Goal: Transaction & Acquisition: Book appointment/travel/reservation

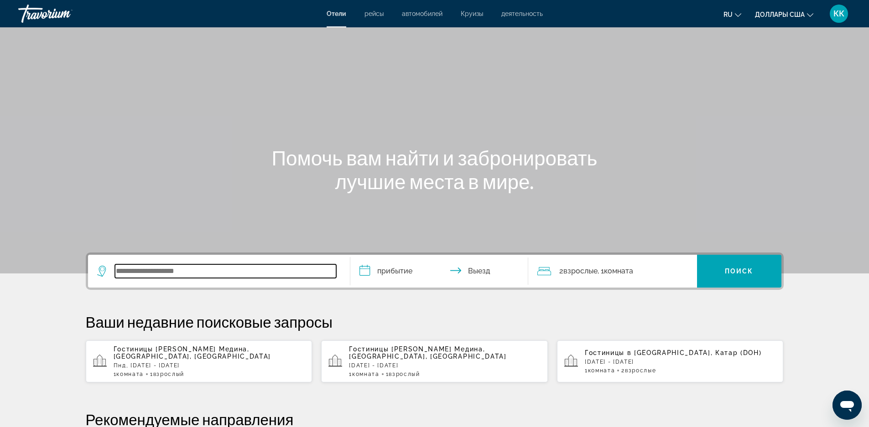
click at [213, 276] on input "Виджет поиска" at bounding box center [225, 272] width 221 height 14
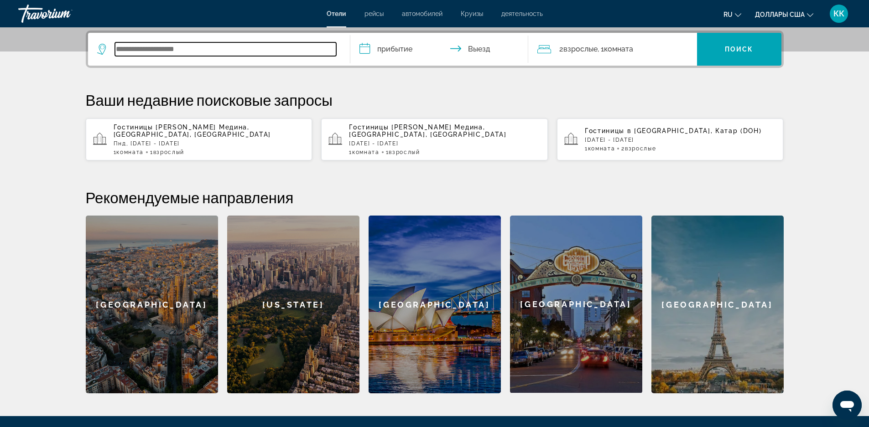
scroll to position [223, 0]
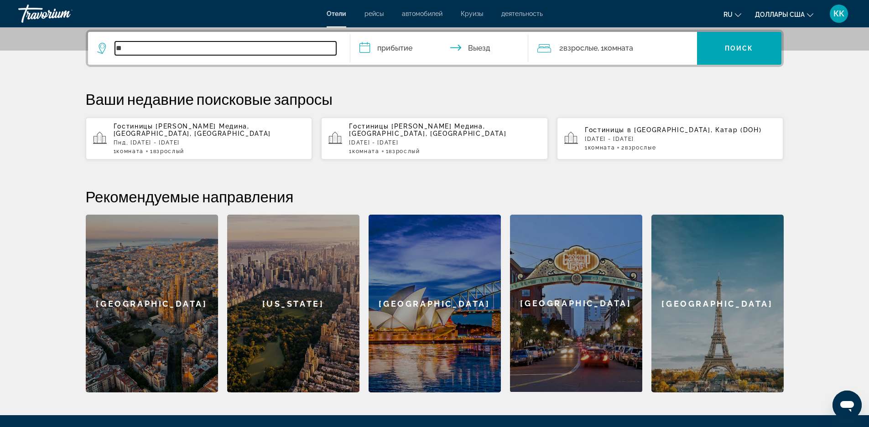
type input "*"
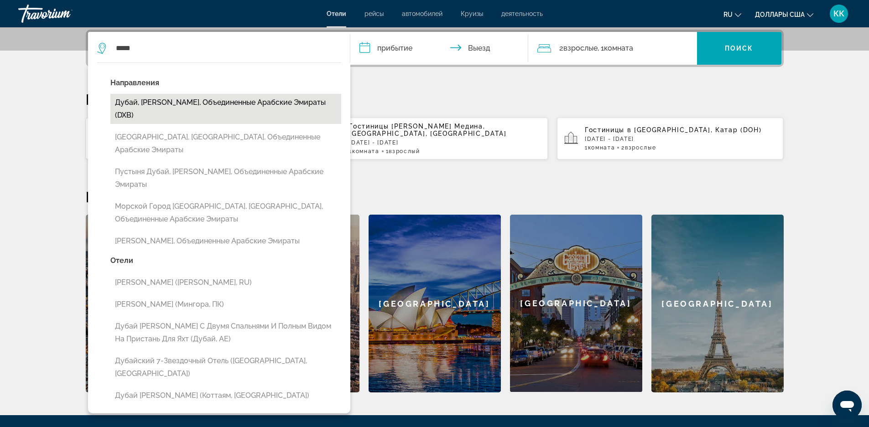
click at [245, 110] on button "Дубай, [PERSON_NAME], Объединенные Арабские Эмираты (DXB)" at bounding box center [225, 109] width 231 height 30
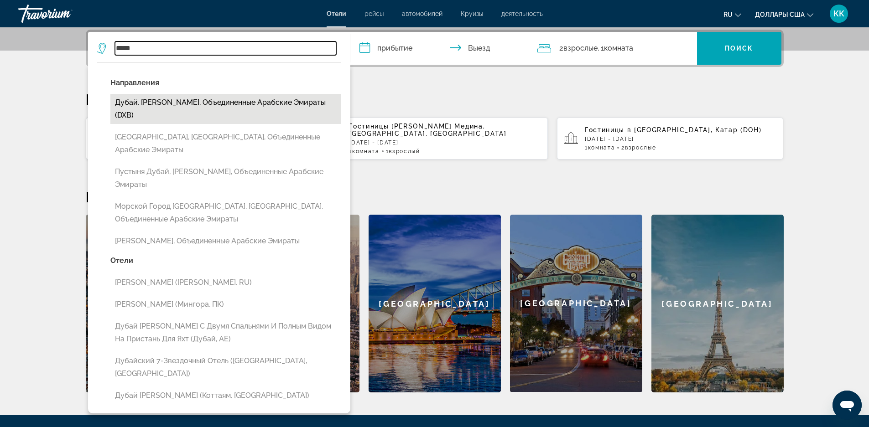
type input "**********"
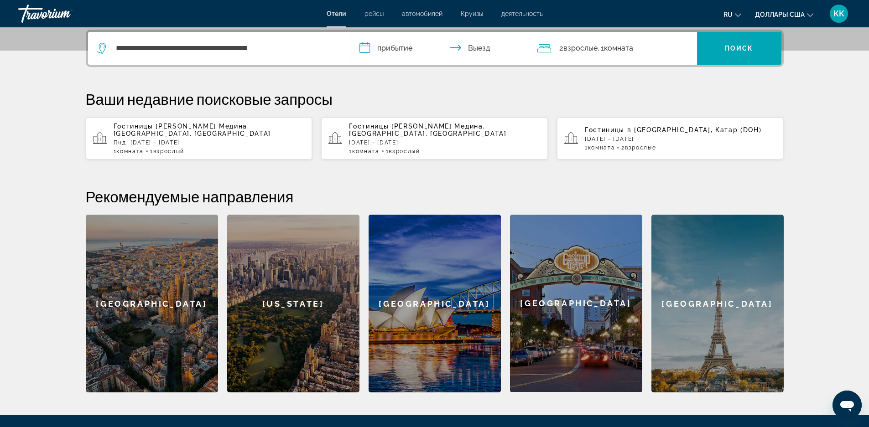
click at [406, 48] on input "**********" at bounding box center [441, 50] width 182 height 36
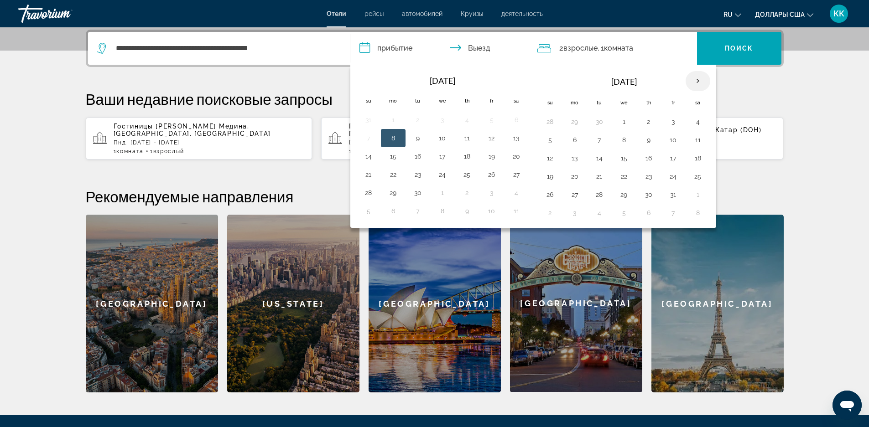
click at [698, 79] on th "Next month" at bounding box center [698, 81] width 25 height 20
click at [547, 160] on button "8" at bounding box center [550, 158] width 15 height 13
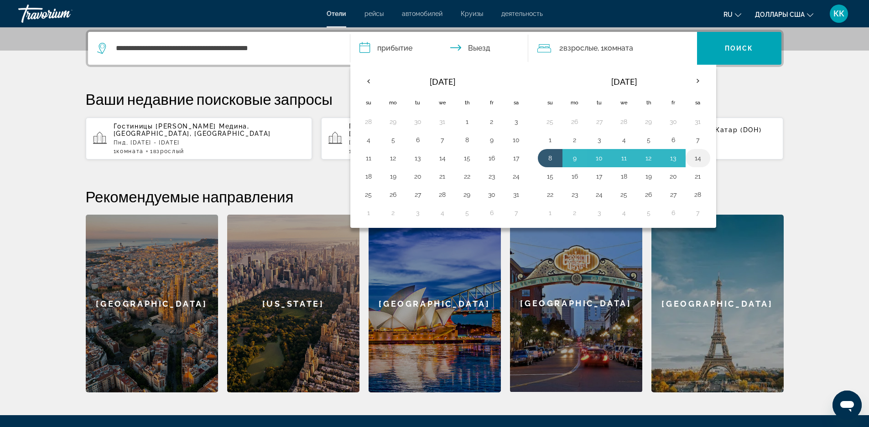
click at [697, 156] on button "14" at bounding box center [698, 158] width 15 height 13
type input "**********"
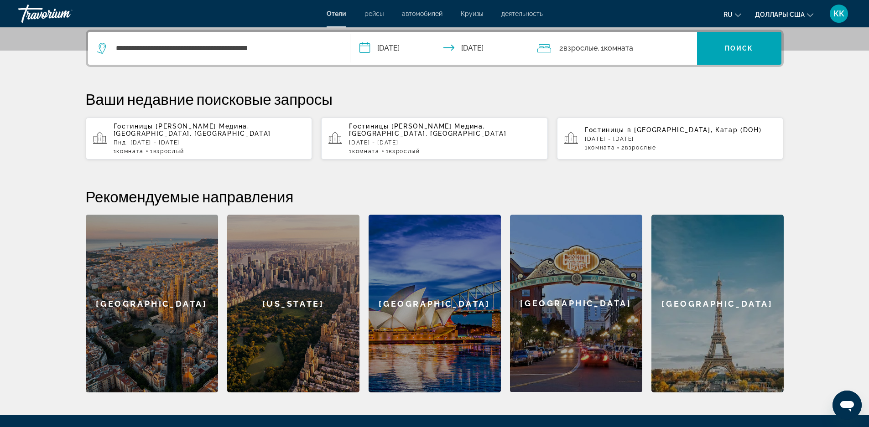
click at [479, 47] on input "**********" at bounding box center [441, 50] width 182 height 36
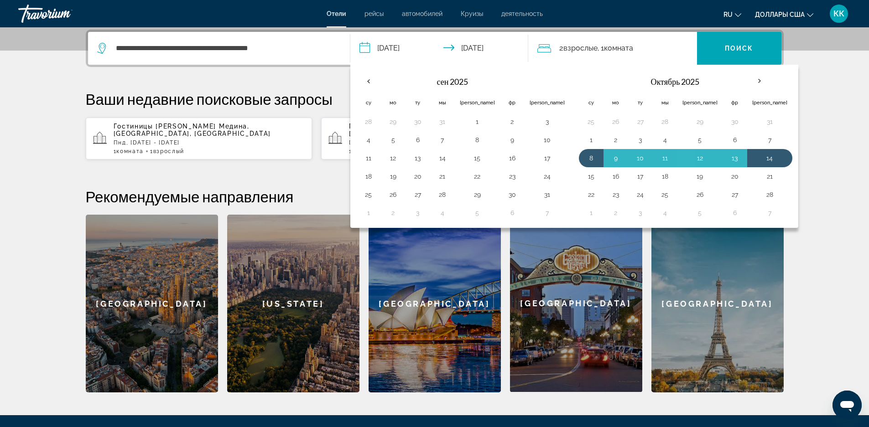
click at [764, 113] on div "Ваши недавние поисковые запросы Гостиницы в [GEOGRAPHIC_DATA], [GEOGRAPHIC_DATA…" at bounding box center [435, 125] width 698 height 70
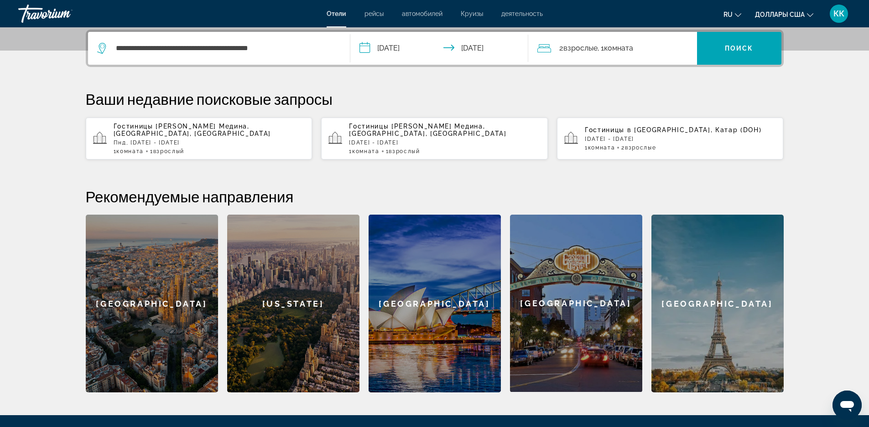
click at [562, 41] on div "2 Взрослый Взрослые , 1 Комната номера" at bounding box center [617, 48] width 160 height 33
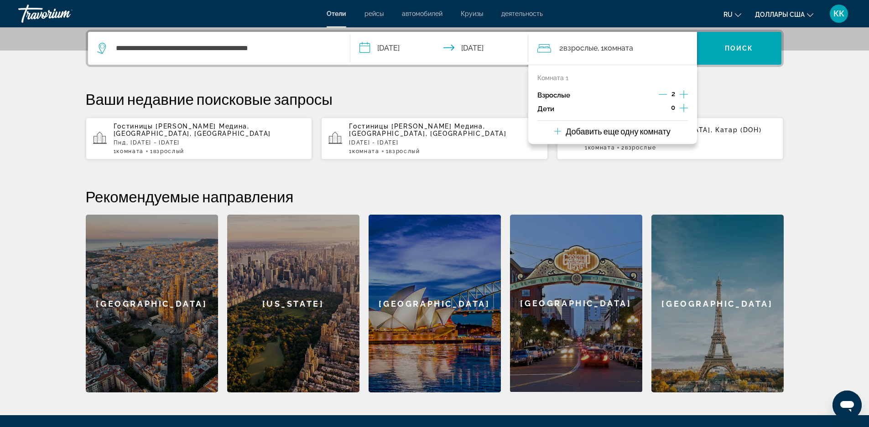
click at [687, 108] on icon "Дочерние элементы" at bounding box center [684, 108] width 8 height 8
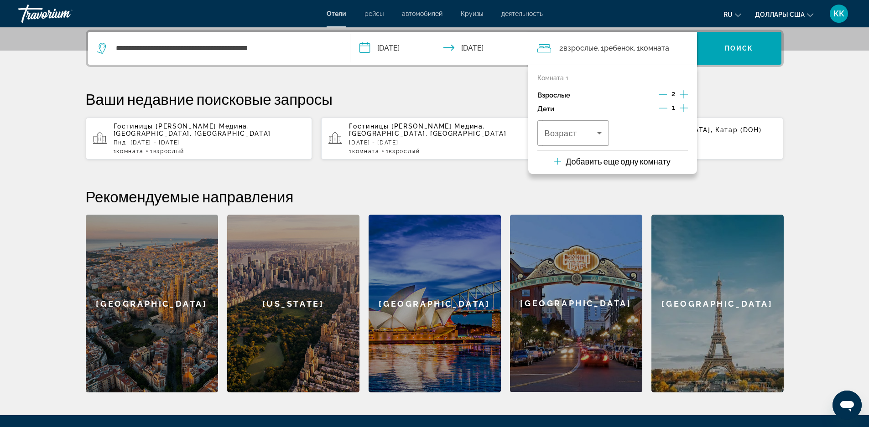
click at [685, 108] on icon "Дочерние элементы" at bounding box center [684, 108] width 8 height 8
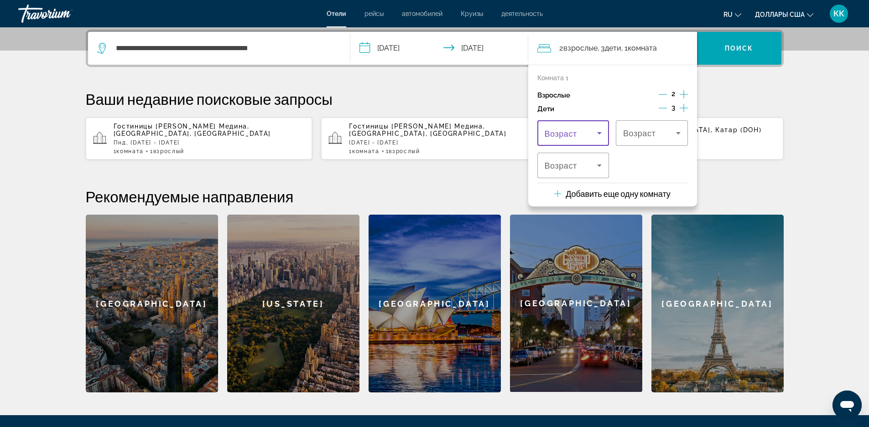
click at [585, 137] on span "Путешественники: 2 взрослых, 3 детей" at bounding box center [571, 133] width 53 height 11
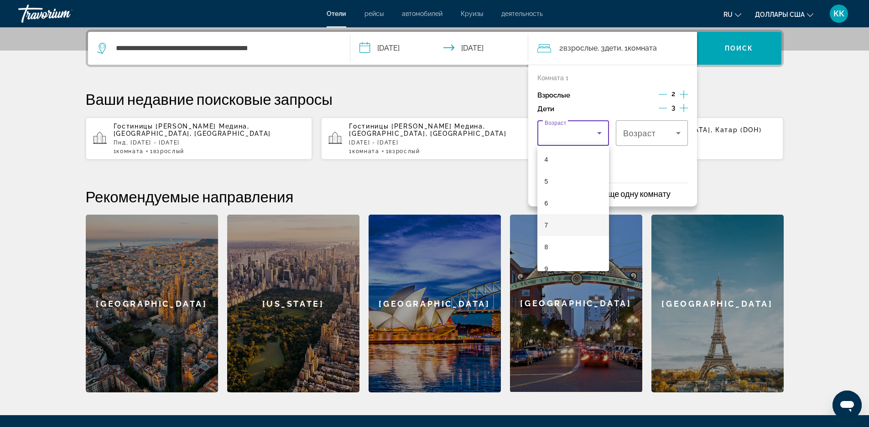
scroll to position [91, 0]
click at [561, 218] on mat-option "7" at bounding box center [573, 223] width 72 height 22
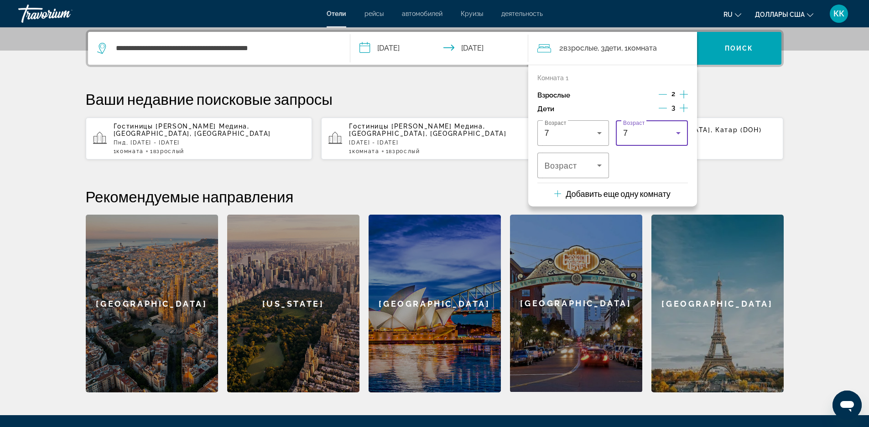
click at [650, 119] on div "Комната 1 Взрослые 2 Дети 3 Возраст 7 Возраст 7 Возраст" at bounding box center [612, 126] width 151 height 104
click at [644, 133] on div "7" at bounding box center [649, 133] width 53 height 11
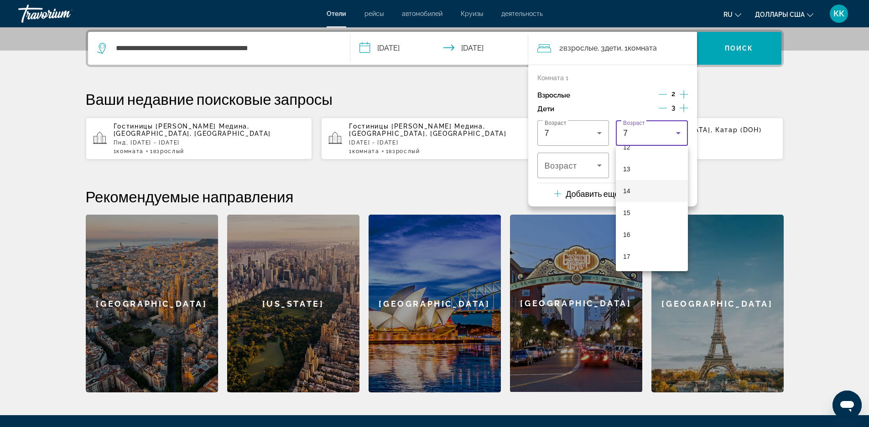
scroll to position [230, 0]
click at [633, 198] on mat-option "12" at bounding box center [652, 193] width 72 height 22
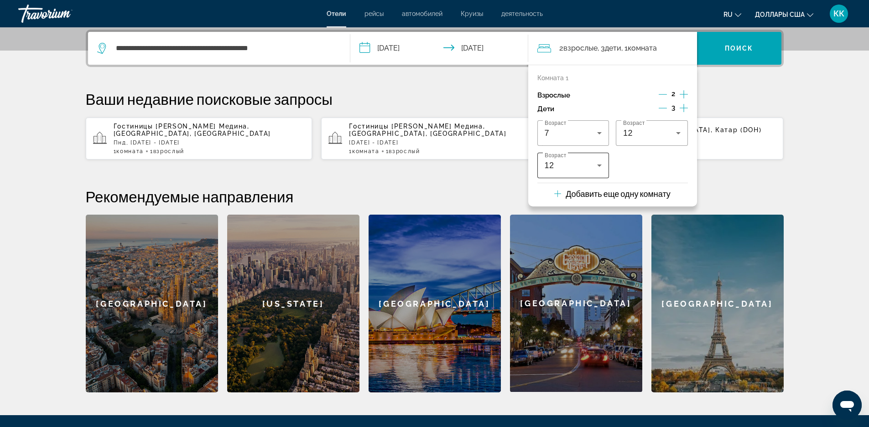
click at [570, 159] on div "12" at bounding box center [573, 166] width 57 height 26
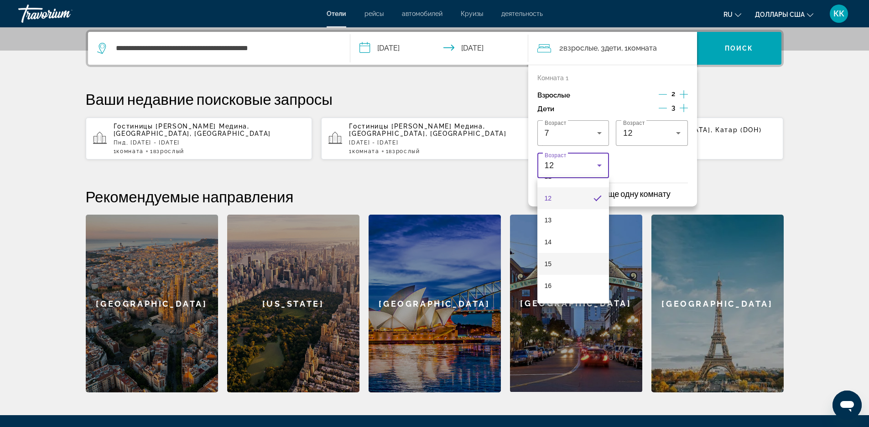
scroll to position [276, 0]
click at [562, 246] on mat-option "15" at bounding box center [573, 245] width 72 height 22
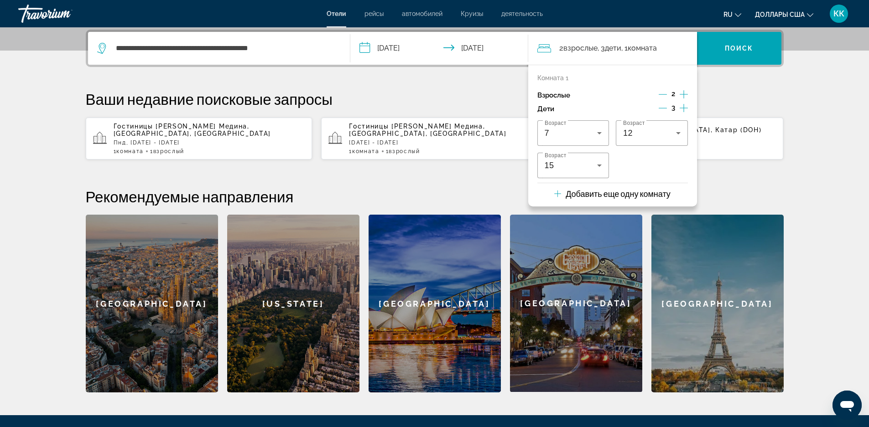
click at [730, 140] on p "[DATE] - [DATE]" at bounding box center [681, 139] width 192 height 6
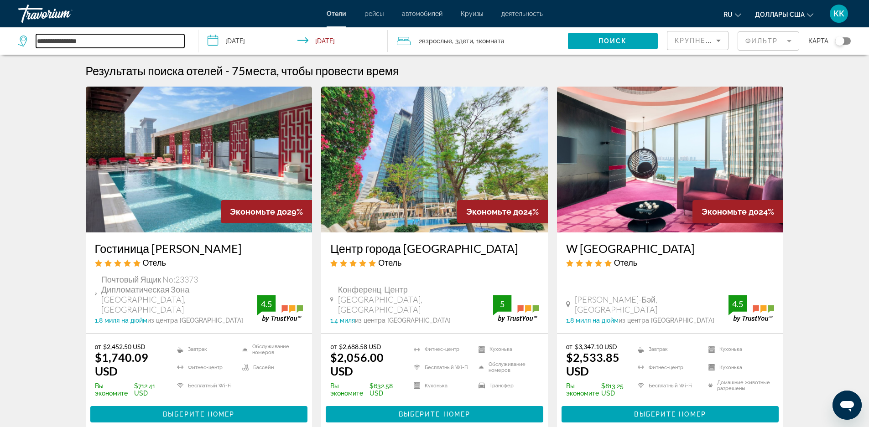
click at [103, 36] on input "**********" at bounding box center [110, 41] width 148 height 14
type input "*"
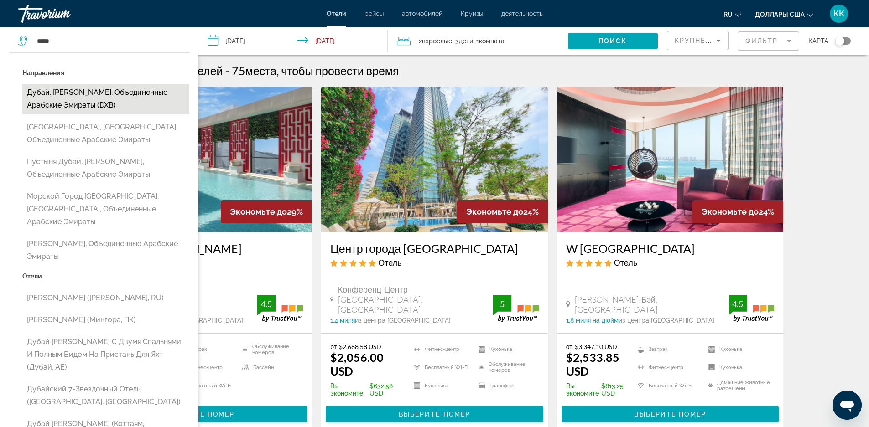
click at [66, 96] on button "Дубай, [PERSON_NAME], Объединенные Арабские Эмираты (DXB)" at bounding box center [105, 99] width 167 height 30
type input "**********"
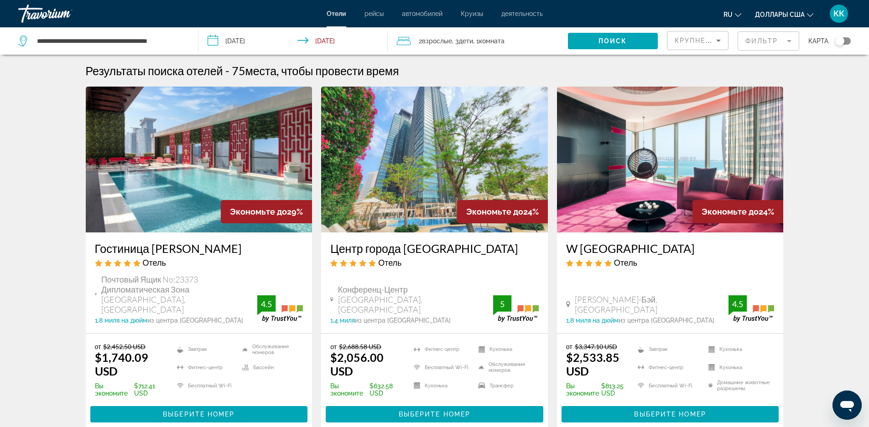
click at [266, 44] on input "**********" at bounding box center [294, 42] width 193 height 30
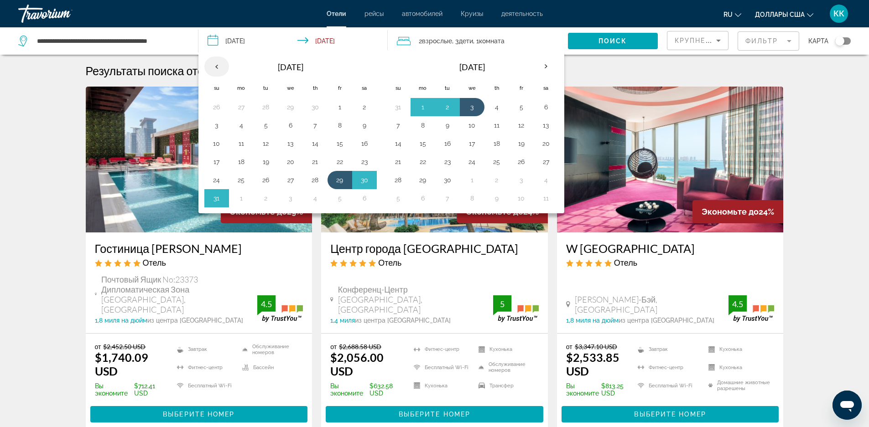
click at [214, 69] on th "Previous month" at bounding box center [216, 67] width 25 height 20
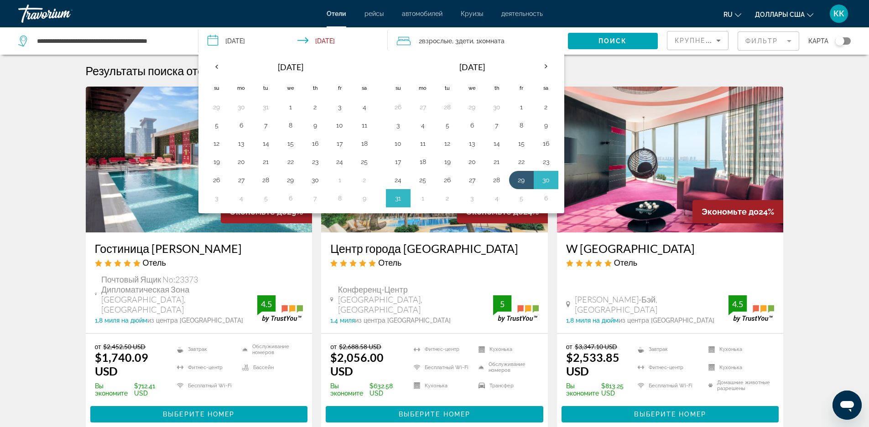
click at [327, 10] on span "Отели" at bounding box center [337, 13] width 20 height 7
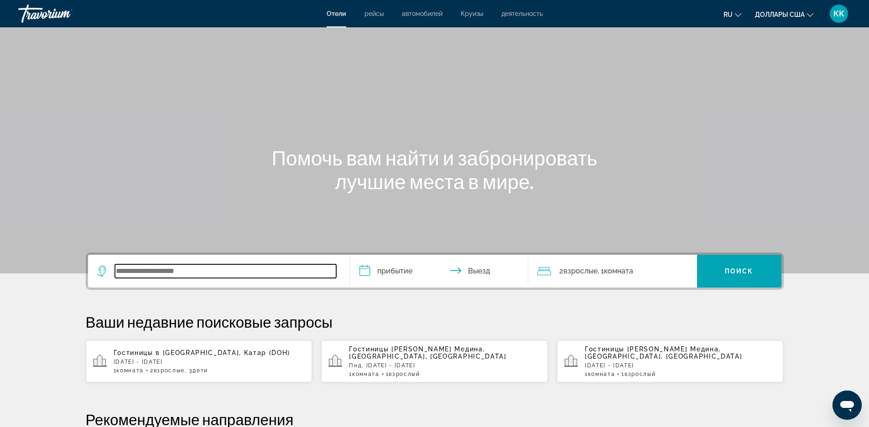
click at [203, 267] on input "Виджет поиска" at bounding box center [225, 272] width 221 height 14
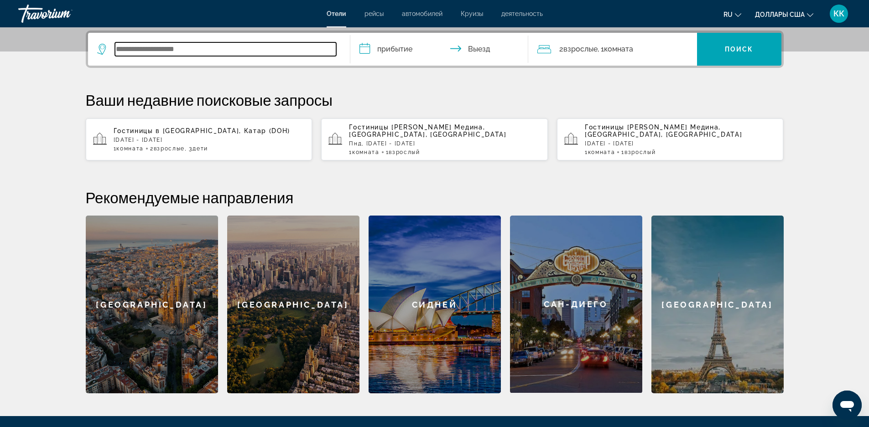
scroll to position [223, 0]
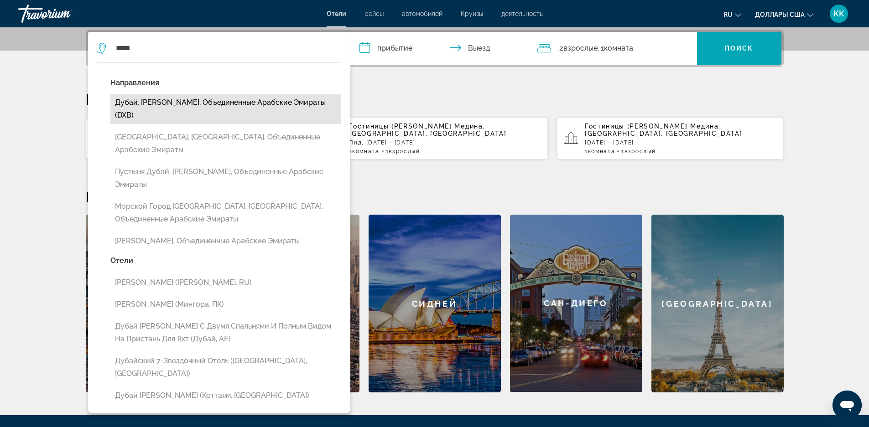
click at [197, 104] on button "Дубай, [PERSON_NAME], Объединенные Арабские Эмираты (DXB)" at bounding box center [225, 109] width 231 height 30
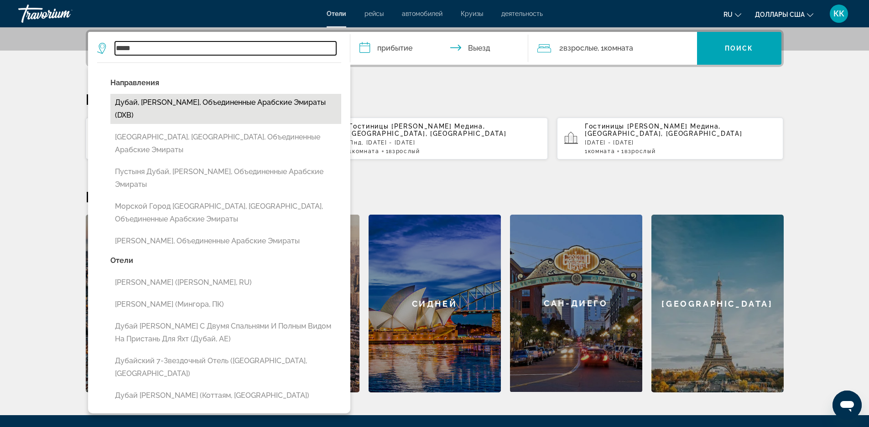
type input "**********"
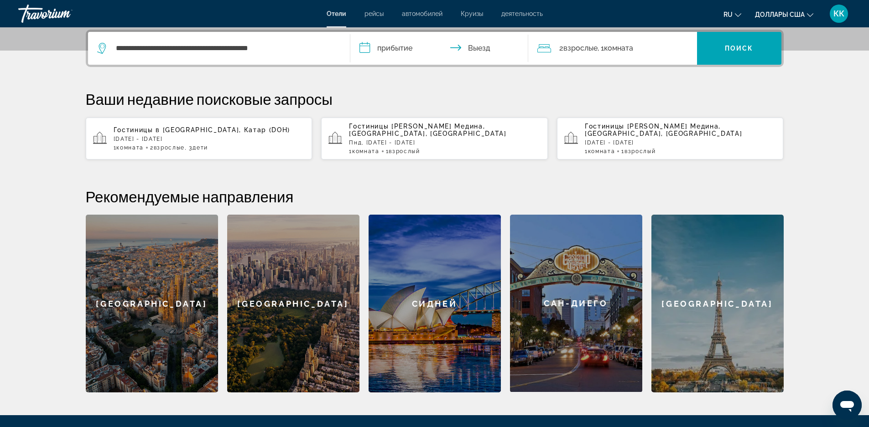
click at [390, 47] on input "**********" at bounding box center [441, 50] width 182 height 36
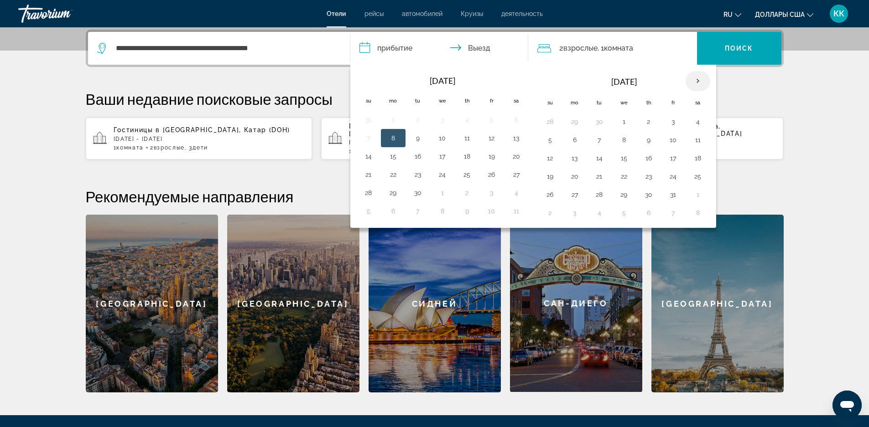
click at [691, 81] on th "Next month" at bounding box center [698, 81] width 25 height 20
click at [692, 81] on th "Next month" at bounding box center [698, 81] width 25 height 20
click at [598, 158] on button "10" at bounding box center [599, 158] width 15 height 13
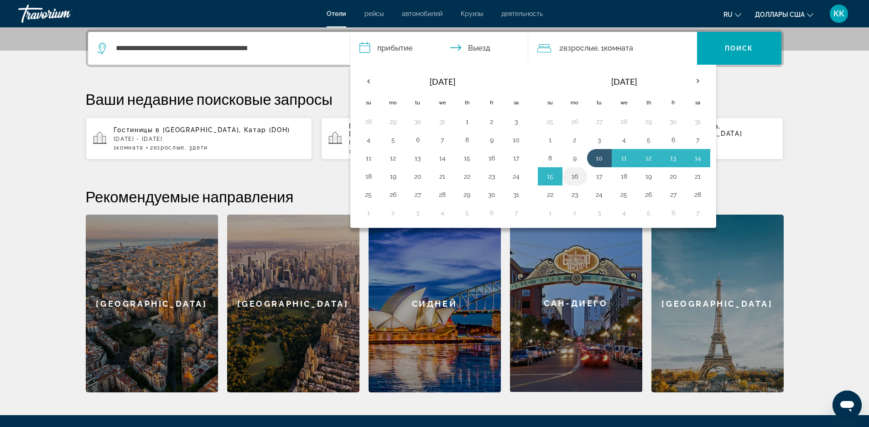
click at [577, 175] on button "16" at bounding box center [574, 176] width 15 height 13
type input "**********"
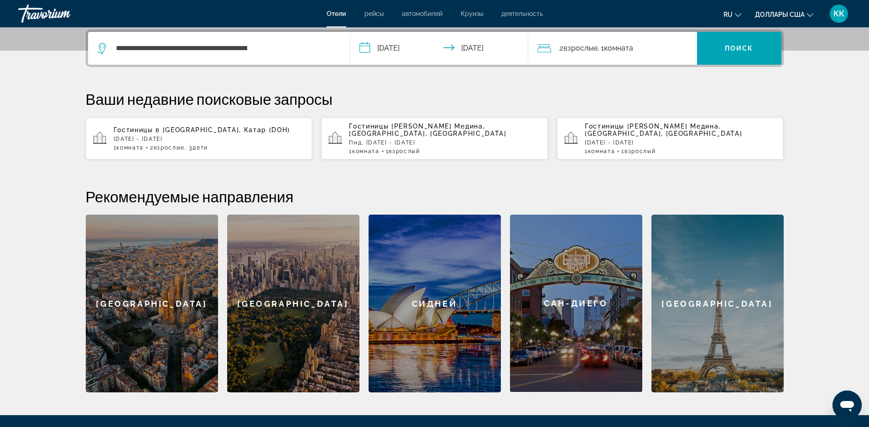
click at [614, 47] on span "Комната" at bounding box center [618, 48] width 29 height 9
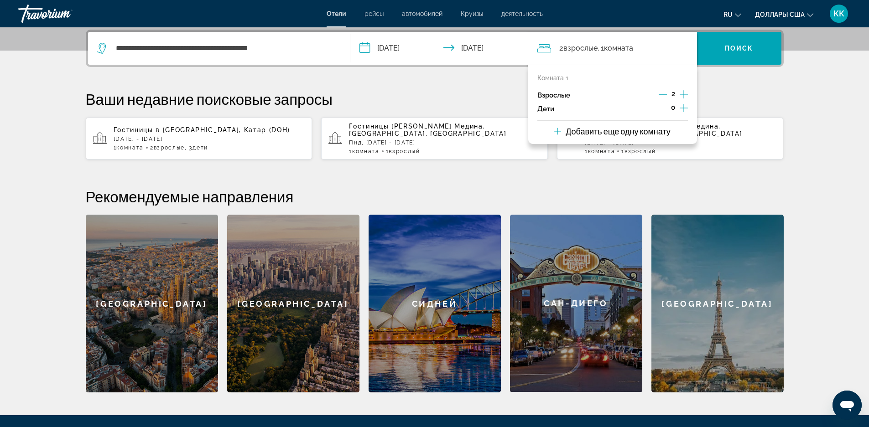
click at [682, 107] on icon "Дочерние элементы" at bounding box center [684, 108] width 8 height 11
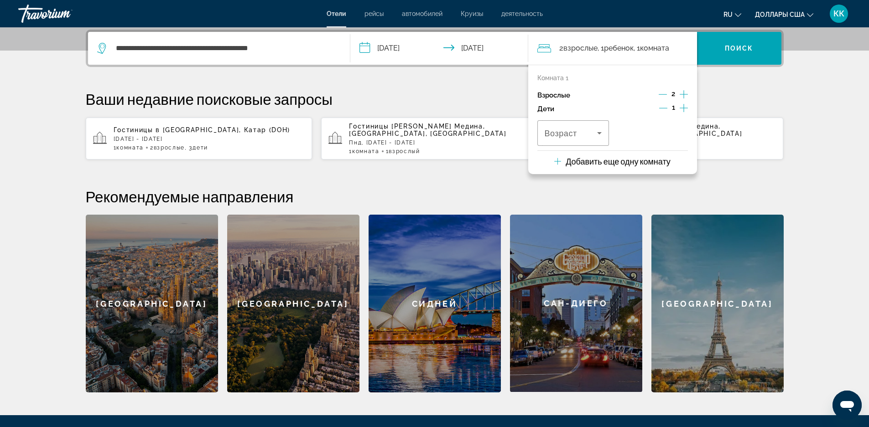
click at [682, 107] on icon "Дочерние элементы" at bounding box center [684, 108] width 8 height 11
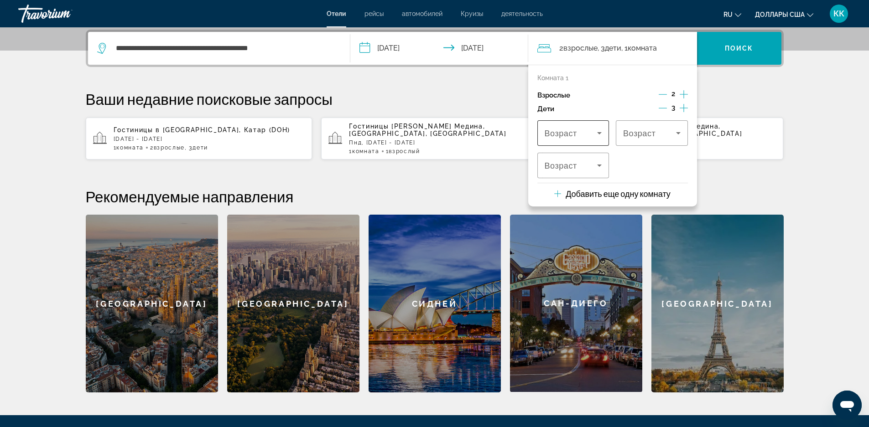
click at [586, 138] on span "Путешественники: 2 взрослых, 3 детей" at bounding box center [571, 133] width 53 height 11
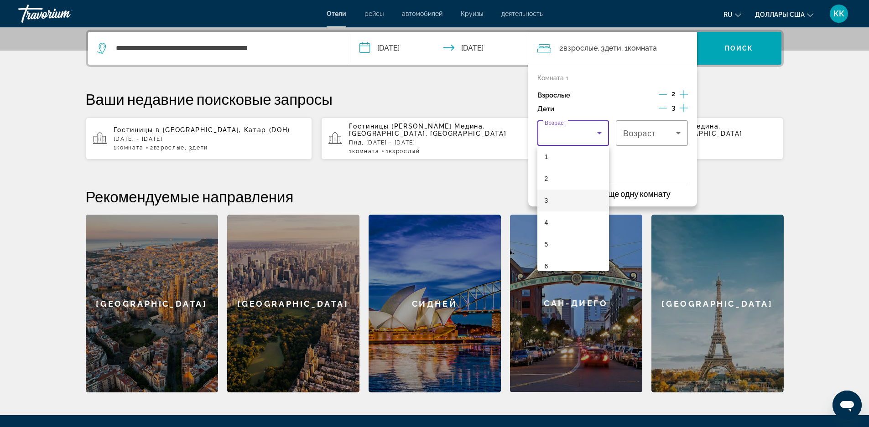
scroll to position [91, 0]
click at [557, 218] on mat-option "7" at bounding box center [573, 223] width 72 height 22
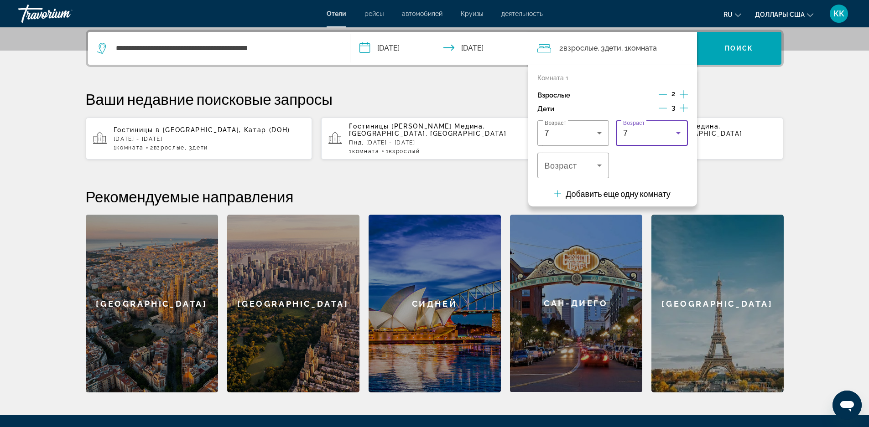
click at [653, 130] on div "7" at bounding box center [649, 133] width 53 height 11
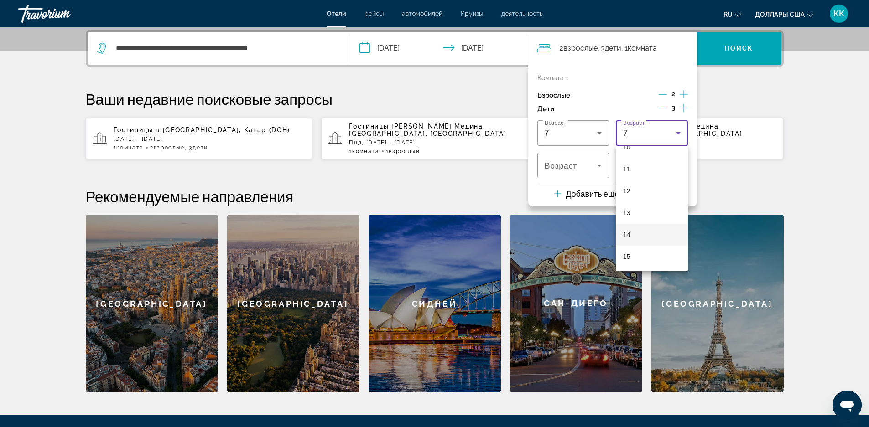
scroll to position [236, 0]
click at [635, 184] on mat-option "12" at bounding box center [652, 188] width 72 height 22
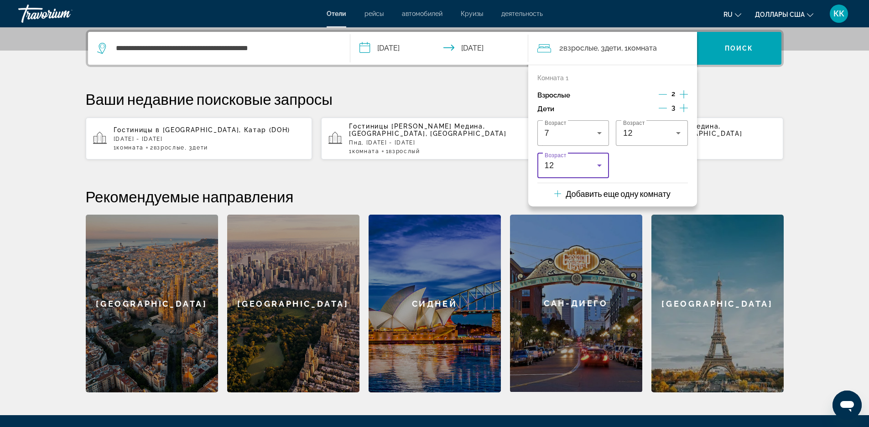
click at [574, 168] on div "12" at bounding box center [571, 165] width 53 height 11
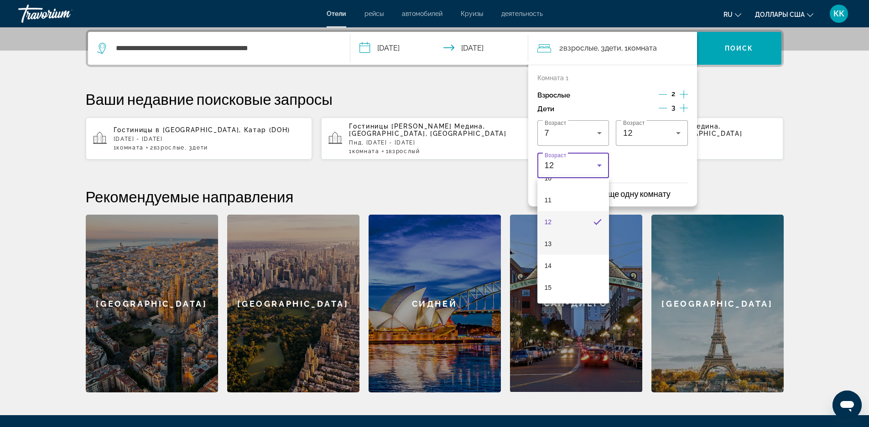
scroll to position [254, 0]
click at [562, 262] on mat-option "15" at bounding box center [573, 267] width 72 height 22
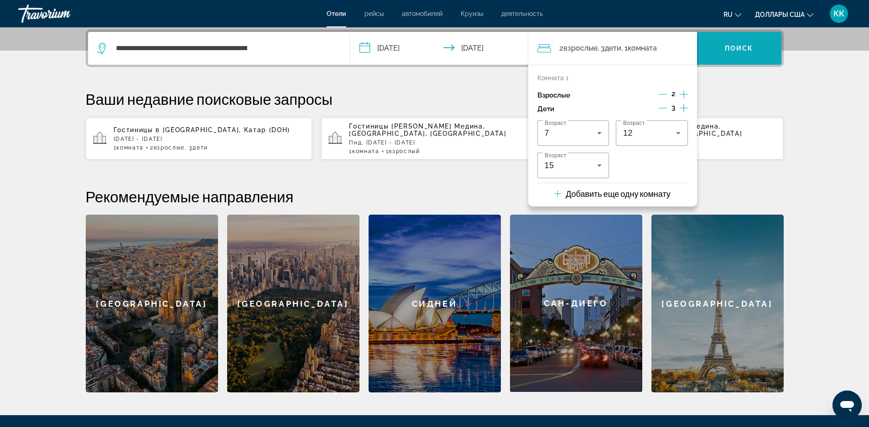
click at [745, 54] on span "Виджет поиска" at bounding box center [739, 48] width 84 height 22
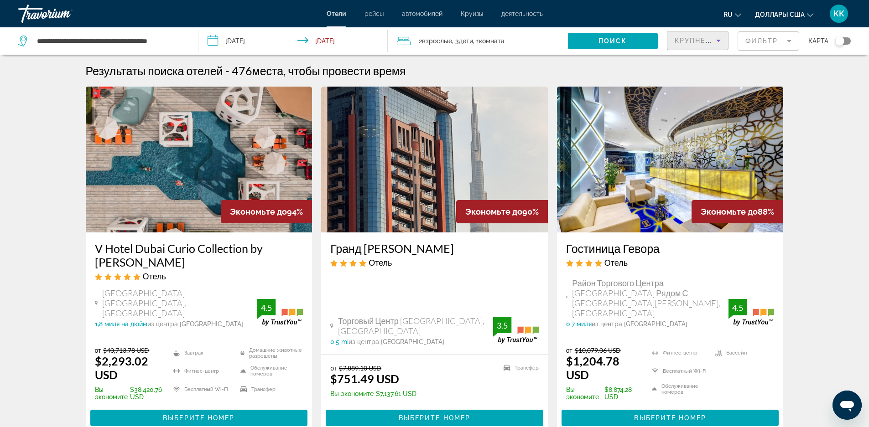
click at [693, 42] on span "Крупнейшие сбережения" at bounding box center [730, 40] width 111 height 7
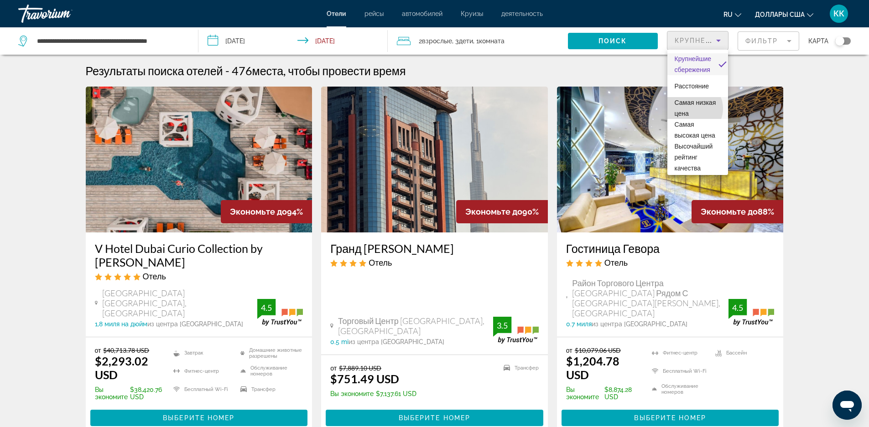
click at [692, 109] on span "Самая низкая цена" at bounding box center [698, 108] width 46 height 22
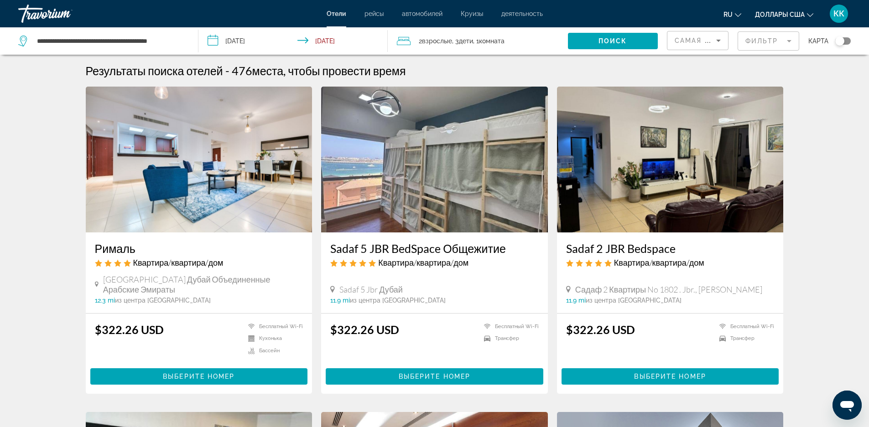
click at [763, 46] on mat-form-field "Фильтр" at bounding box center [769, 40] width 62 height 19
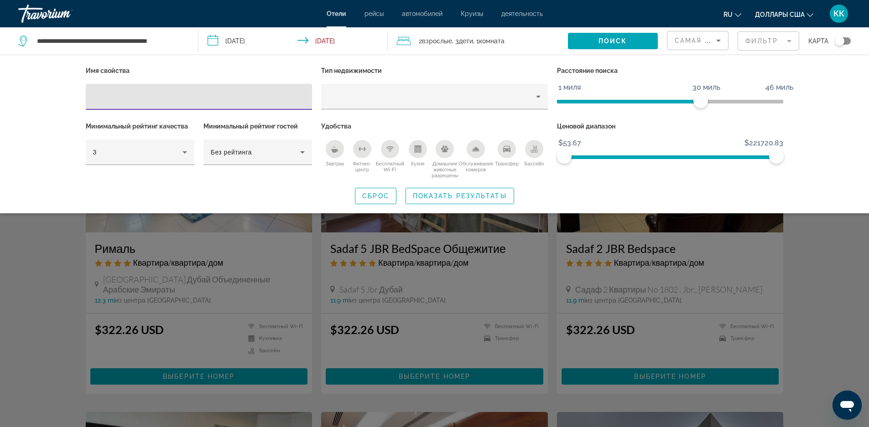
click at [340, 148] on div "Завтрак" at bounding box center [335, 149] width 18 height 18
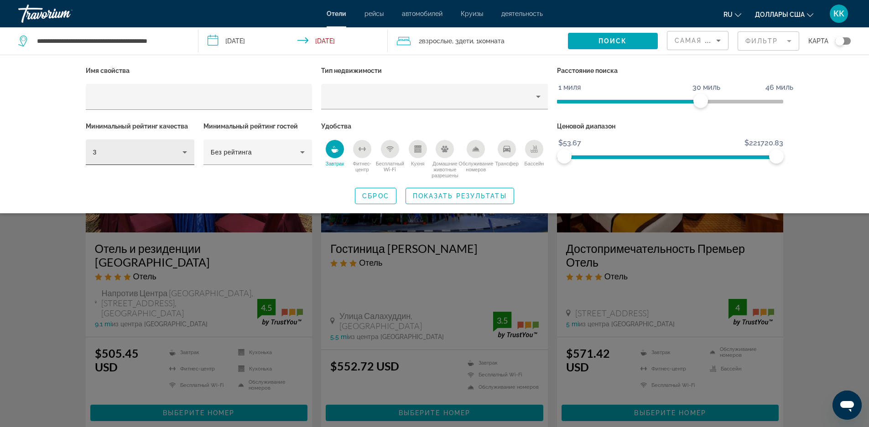
click at [170, 150] on div "3" at bounding box center [137, 152] width 89 height 11
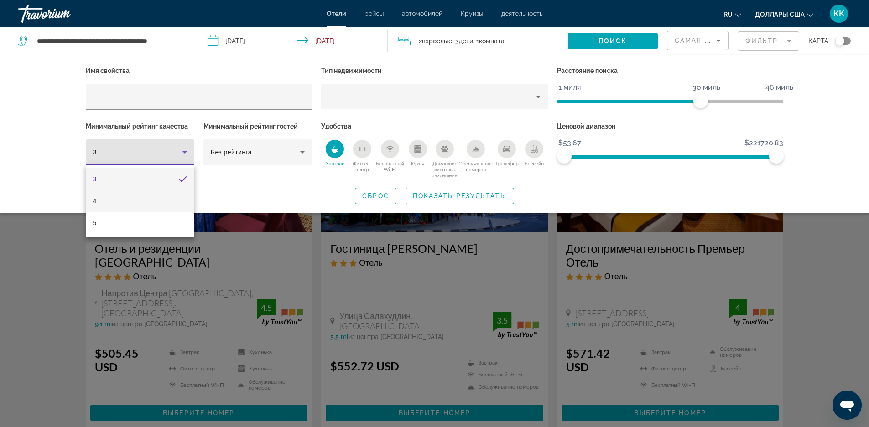
click at [126, 205] on mat-option "4" at bounding box center [140, 201] width 109 height 22
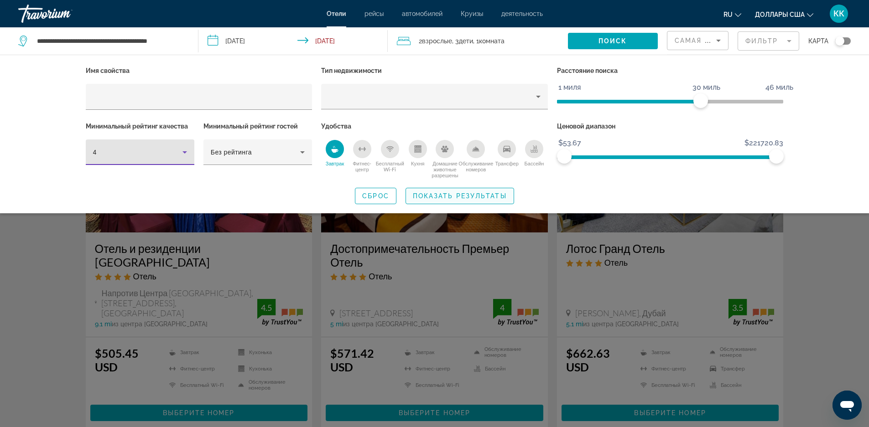
click at [471, 196] on span "Показать результаты" at bounding box center [460, 195] width 94 height 7
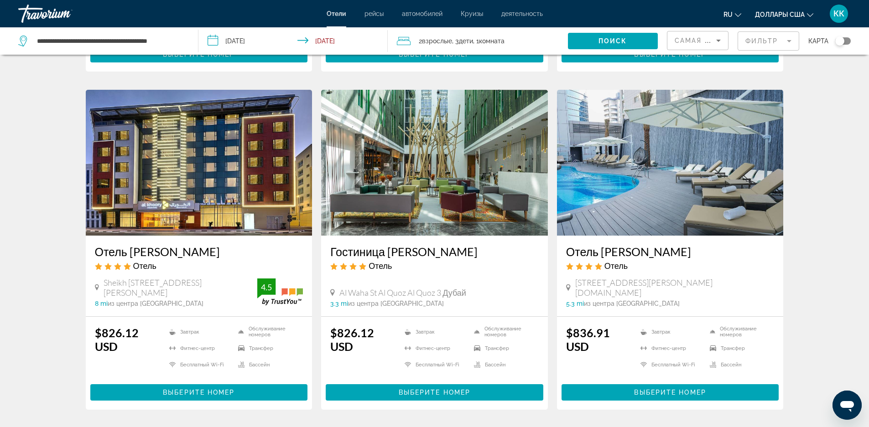
scroll to position [1085, 0]
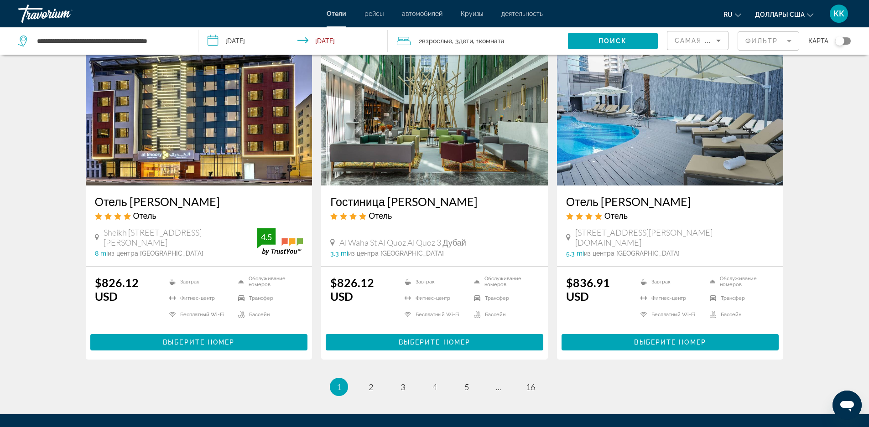
click at [394, 378] on ul "1 / 16 Вы находитесь на странице 1 страница 2 страница 3 страница 4 страница 5 …" at bounding box center [435, 387] width 698 height 18
click at [371, 382] on span "2" at bounding box center [371, 387] width 5 height 10
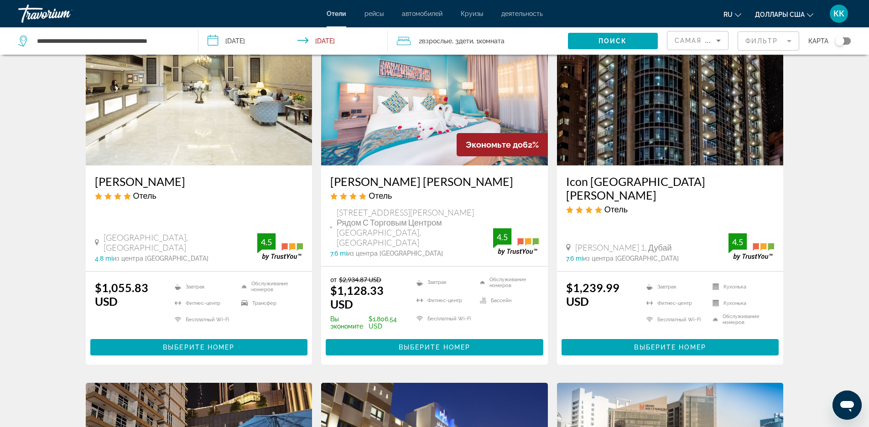
scroll to position [411, 0]
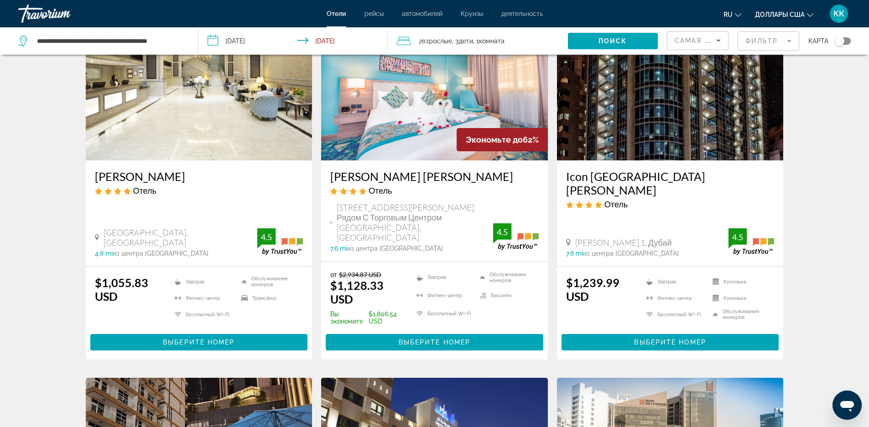
click at [402, 183] on h3 "[PERSON_NAME] [PERSON_NAME]" at bounding box center [434, 177] width 208 height 14
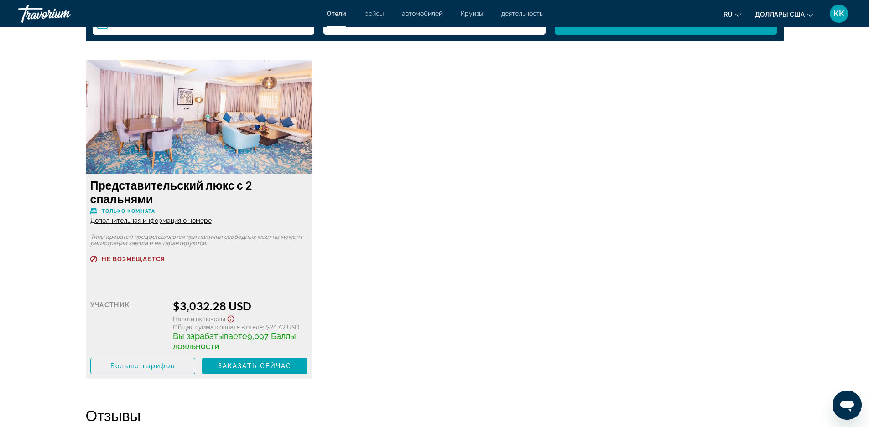
scroll to position [1460, 0]
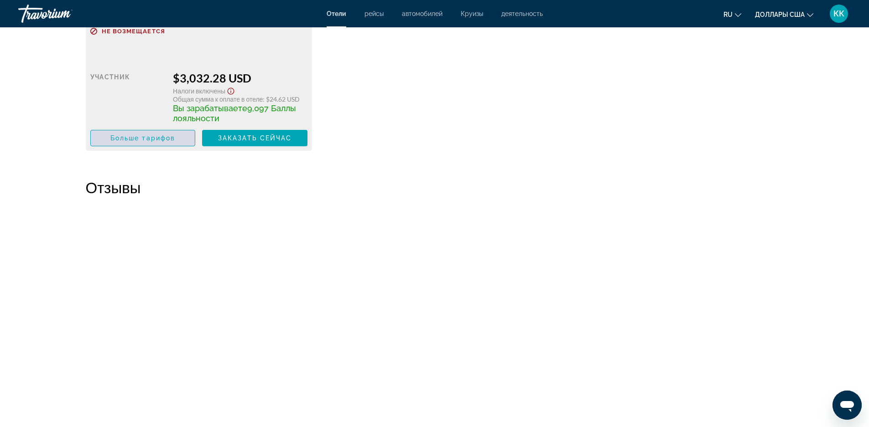
click at [150, 139] on span "Больше тарифов" at bounding box center [142, 138] width 65 height 7
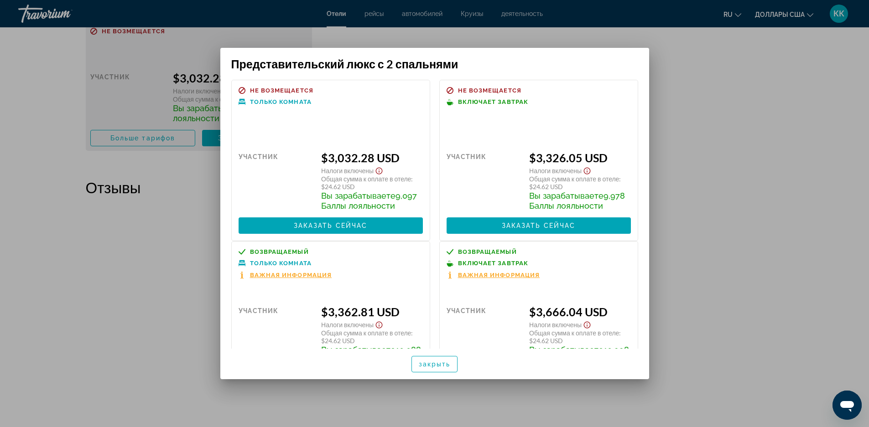
click at [34, 150] on div at bounding box center [434, 213] width 869 height 427
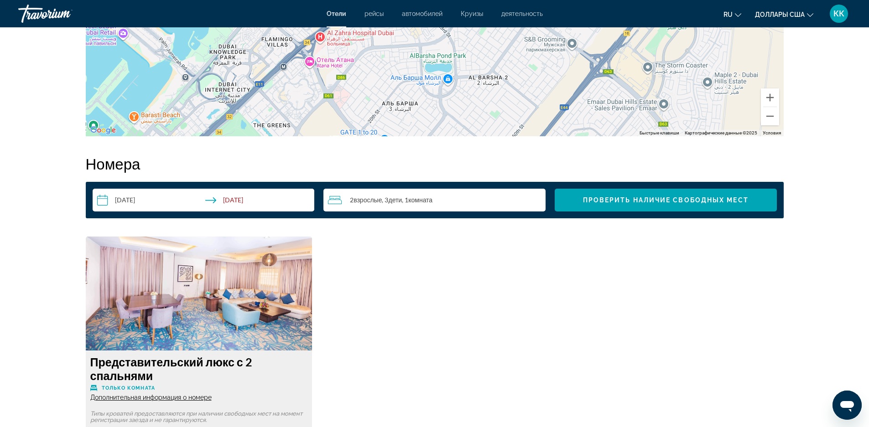
scroll to position [1049, 0]
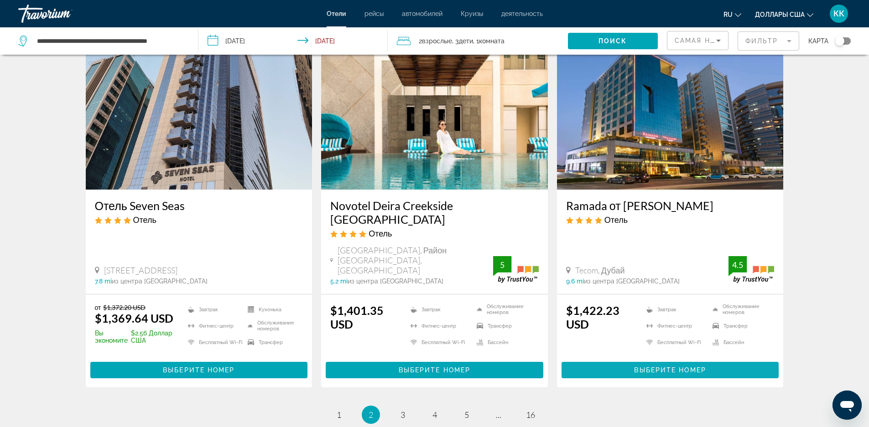
scroll to position [1095, 0]
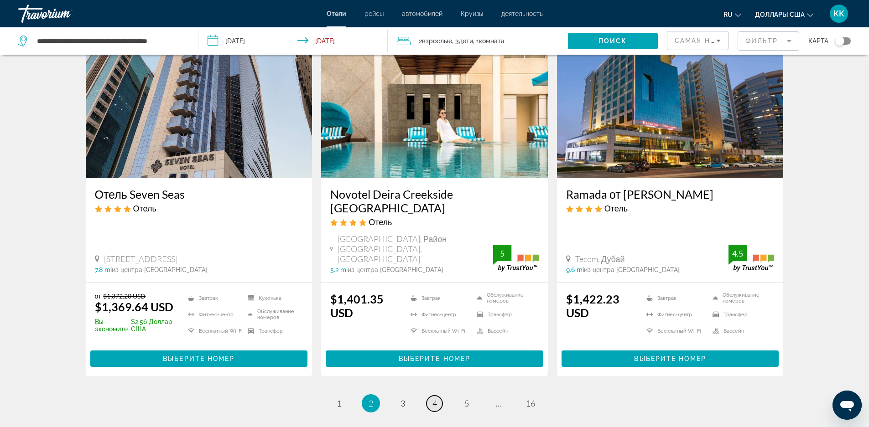
click at [432, 399] on span "4" at bounding box center [434, 404] width 5 height 10
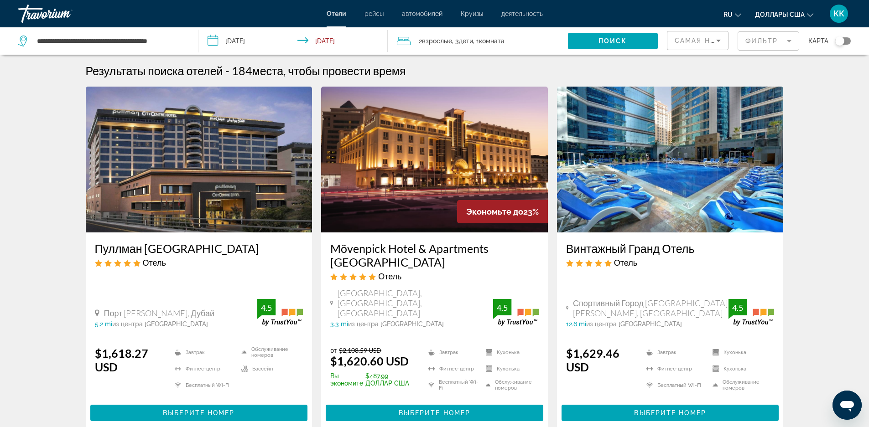
click at [434, 245] on h3 "Mövenpick Hotel & Apartments [GEOGRAPHIC_DATA]" at bounding box center [434, 255] width 208 height 27
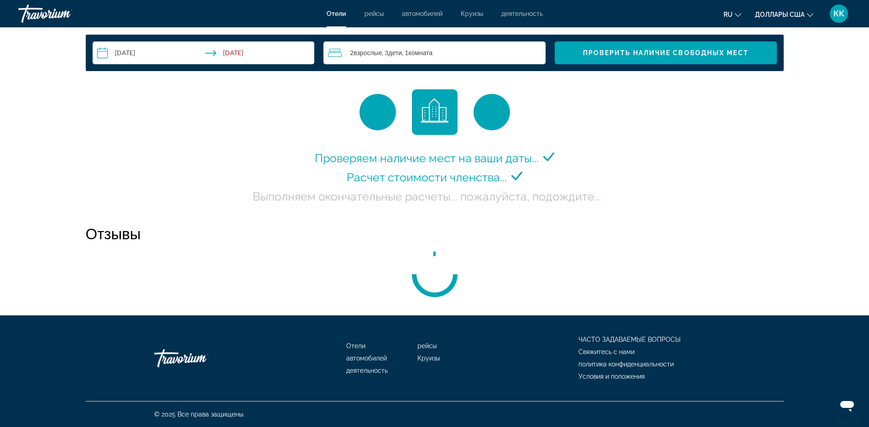
scroll to position [1216, 0]
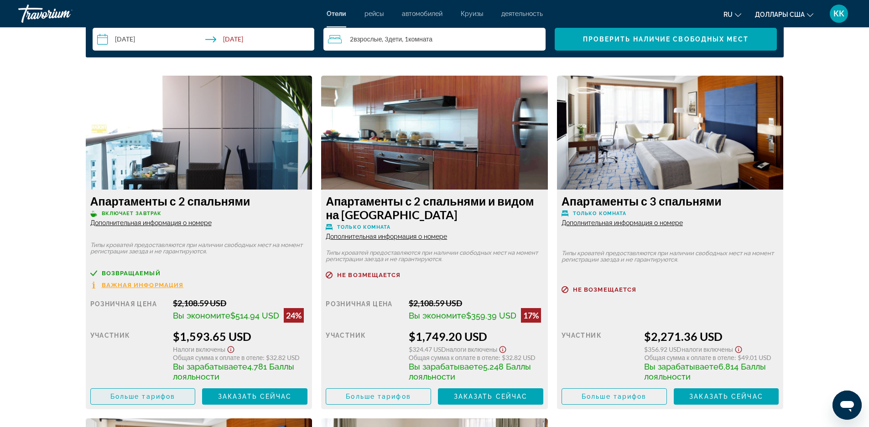
click at [127, 394] on span "Больше тарифов" at bounding box center [142, 396] width 65 height 7
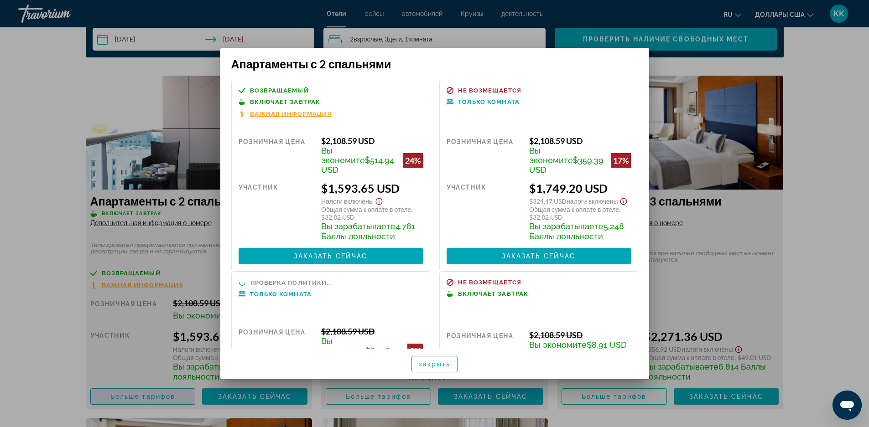
scroll to position [0, 0]
click at [437, 362] on span "закрыть" at bounding box center [435, 364] width 32 height 7
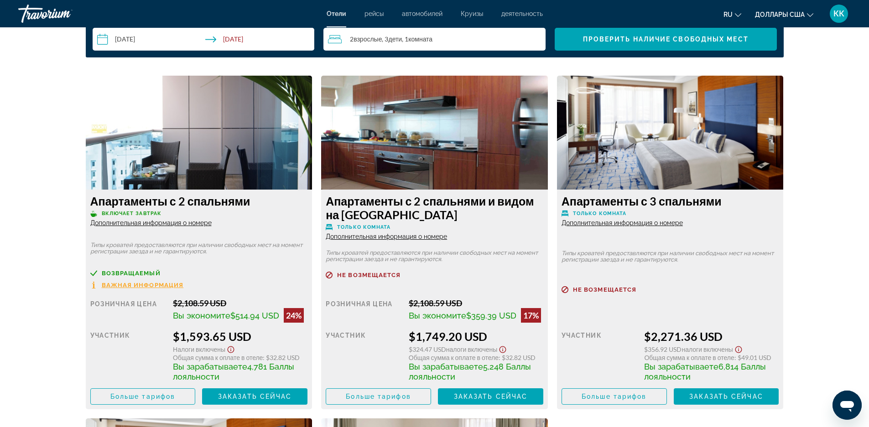
click at [194, 130] on img "Основное содержание" at bounding box center [199, 133] width 227 height 114
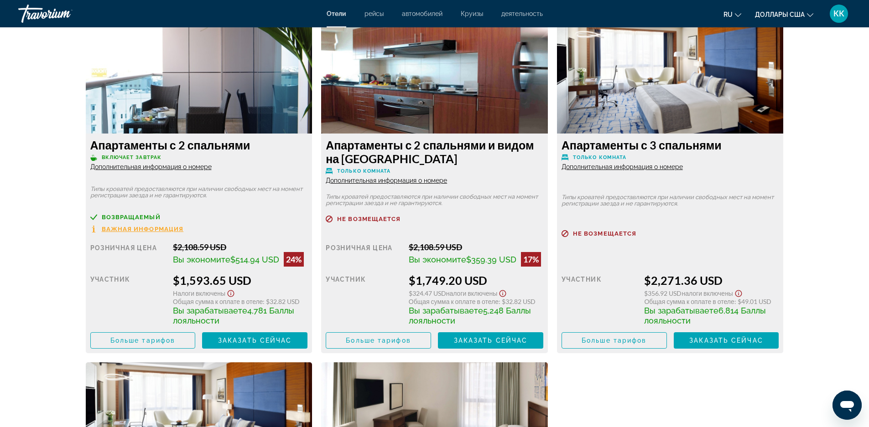
scroll to position [1323, 0]
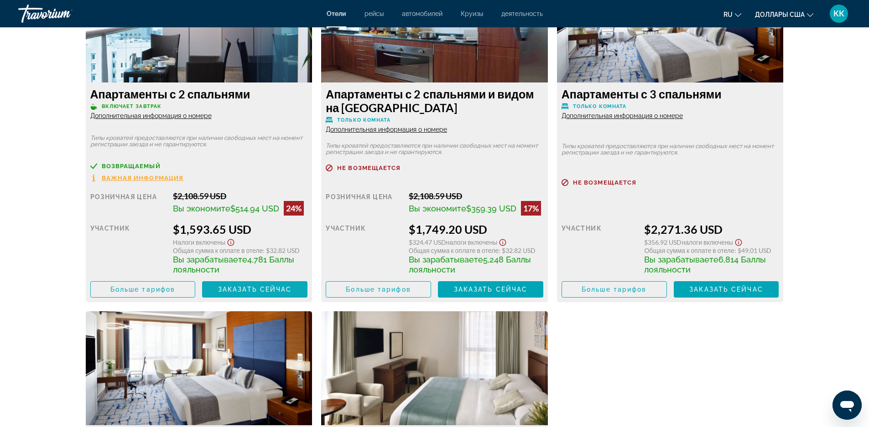
click at [265, 282] on span "Основное содержание" at bounding box center [254, 290] width 105 height 22
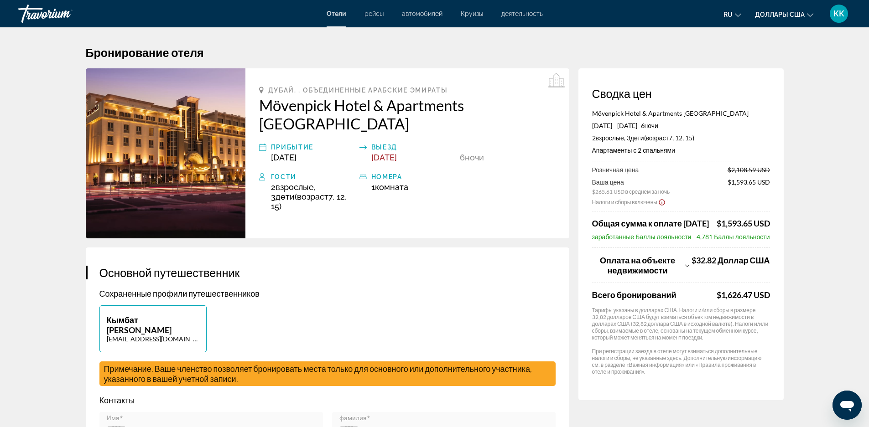
click at [192, 364] on span "Примечание. Ваше членство позволяет бронировать места только для основного или …" at bounding box center [318, 374] width 428 height 20
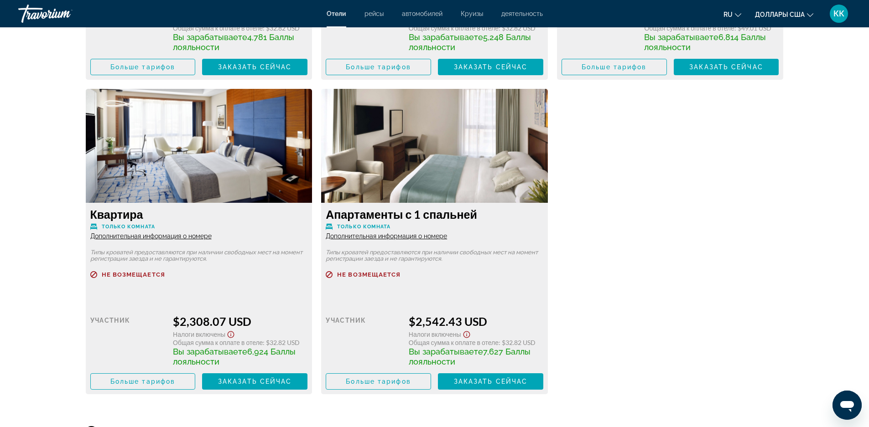
scroll to position [1551, 0]
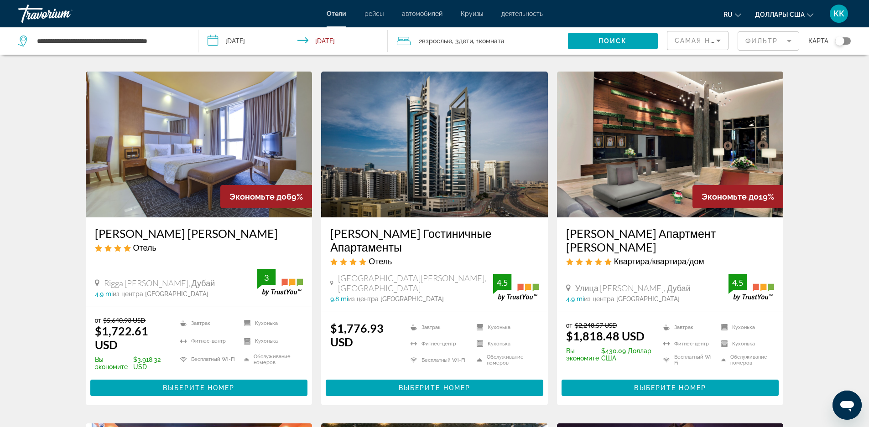
scroll to position [730, 0]
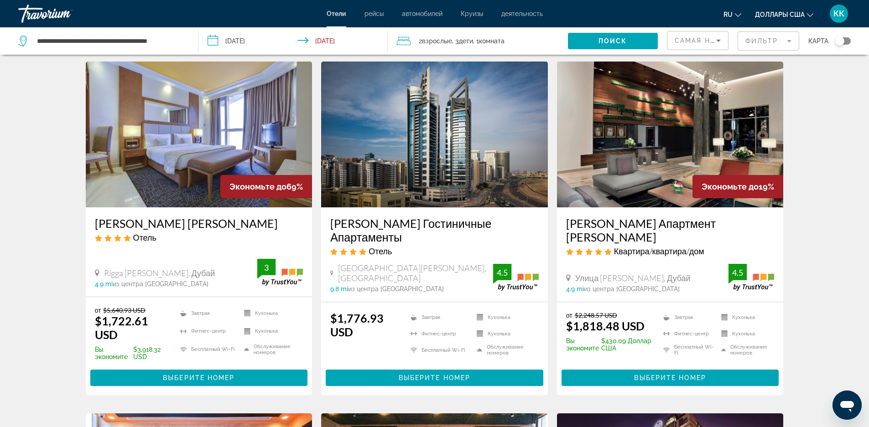
click at [218, 217] on h3 "[PERSON_NAME] [PERSON_NAME]" at bounding box center [199, 224] width 208 height 14
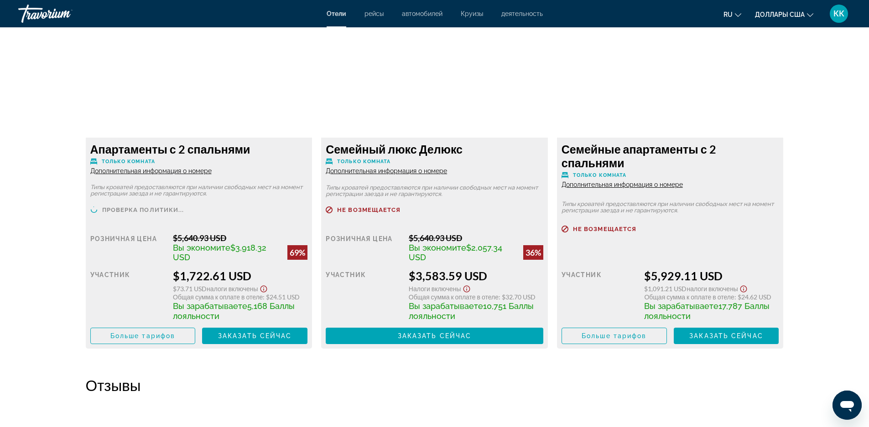
scroll to position [1277, 0]
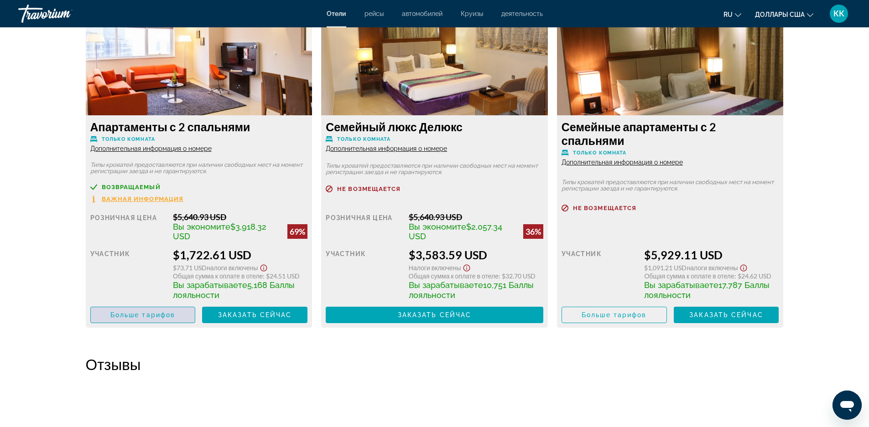
click at [175, 314] on span "Больше тарифов" at bounding box center [142, 315] width 65 height 7
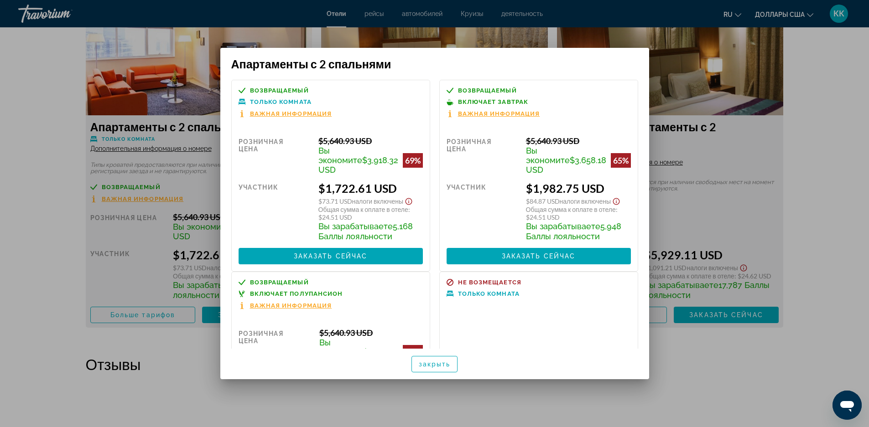
click at [826, 245] on div at bounding box center [434, 213] width 869 height 427
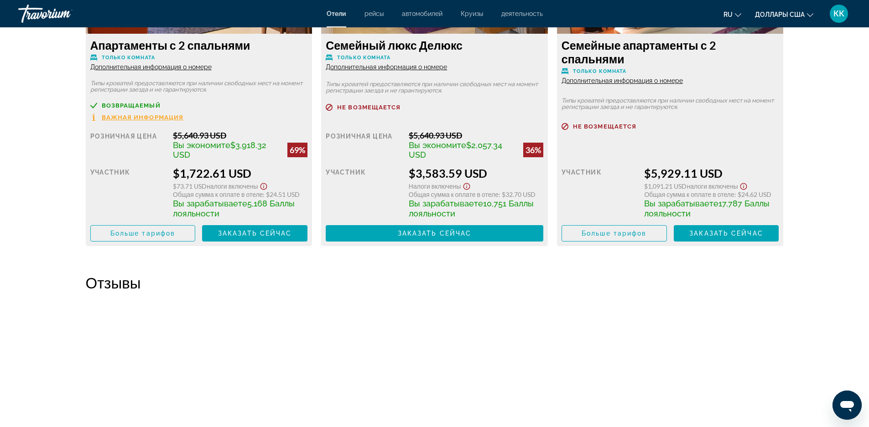
scroll to position [1232, 0]
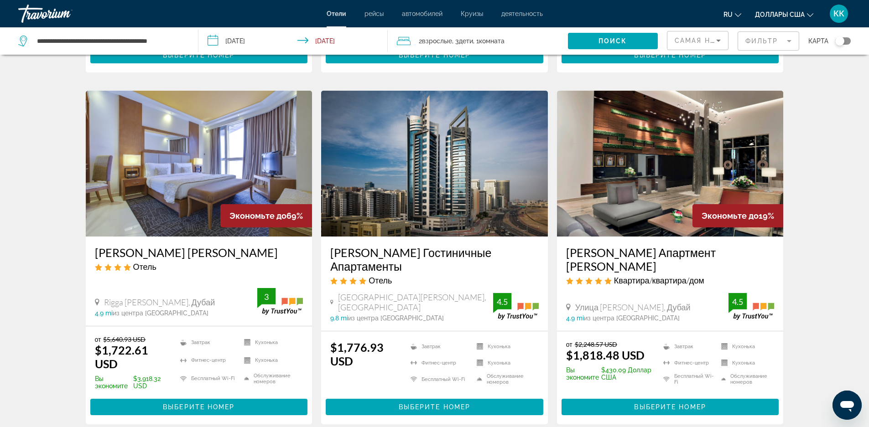
scroll to position [730, 0]
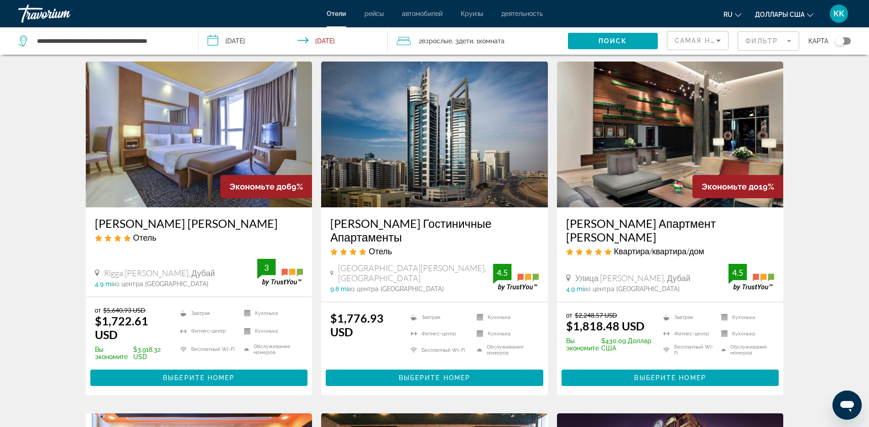
click at [445, 217] on h3 "[PERSON_NAME] Гостиничные Апартаменты" at bounding box center [434, 230] width 208 height 27
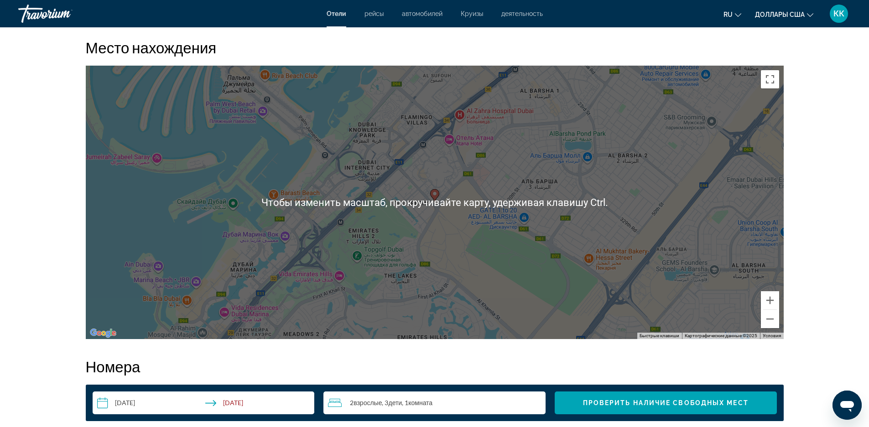
scroll to position [775, 0]
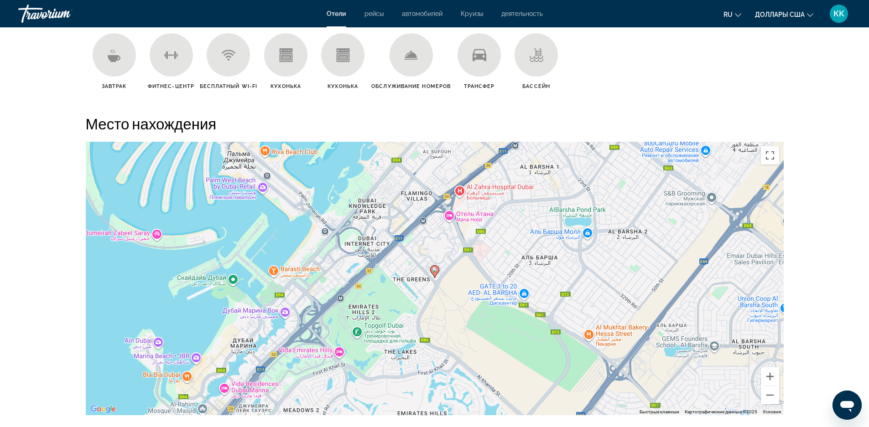
click at [117, 58] on icon "Основное содержание" at bounding box center [114, 58] width 13 height 7
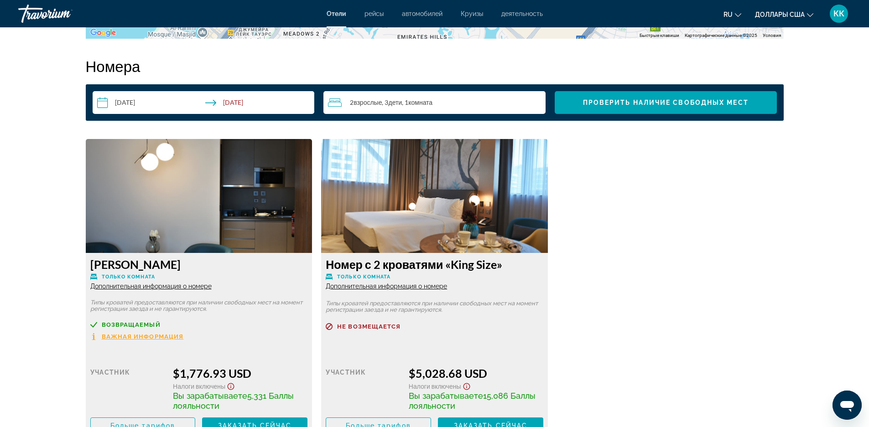
scroll to position [1140, 0]
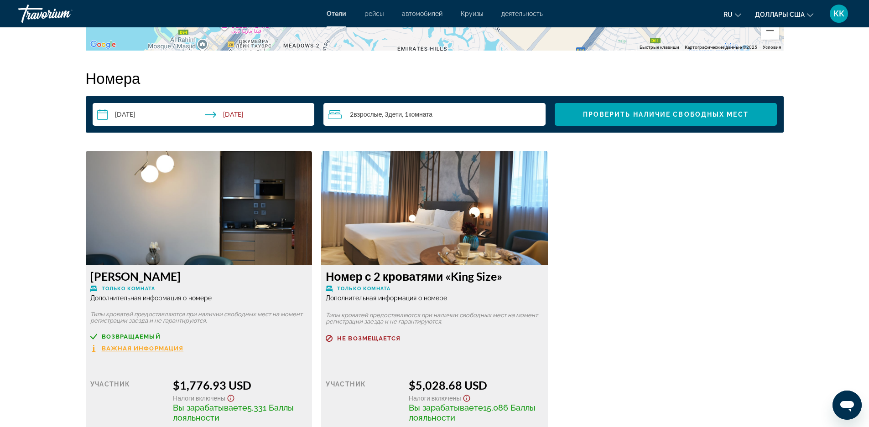
click at [167, 298] on span "Дополнительная информация о номере" at bounding box center [150, 298] width 121 height 7
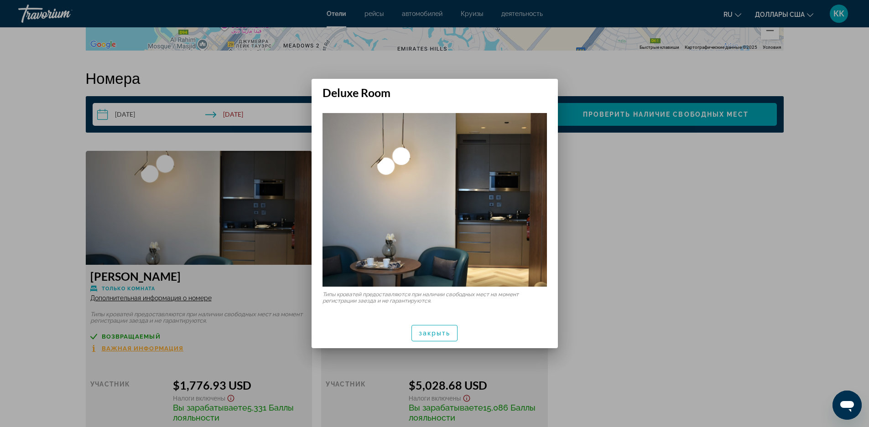
scroll to position [0, 0]
click at [435, 337] on span "закрыть" at bounding box center [435, 333] width 32 height 7
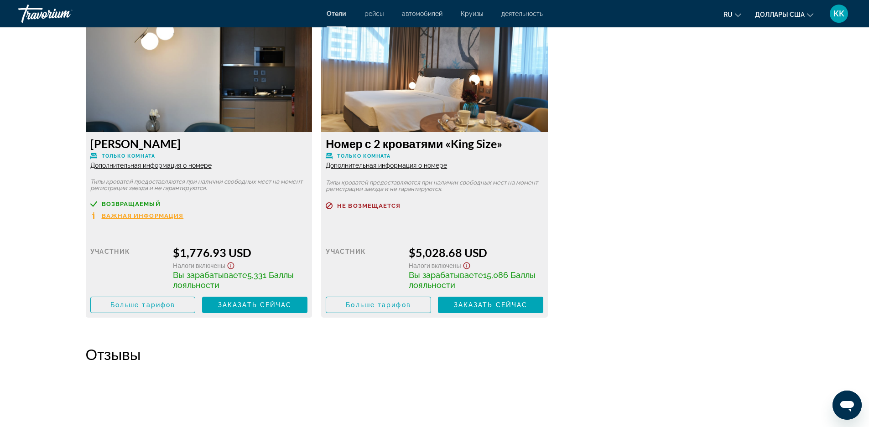
scroll to position [1277, 0]
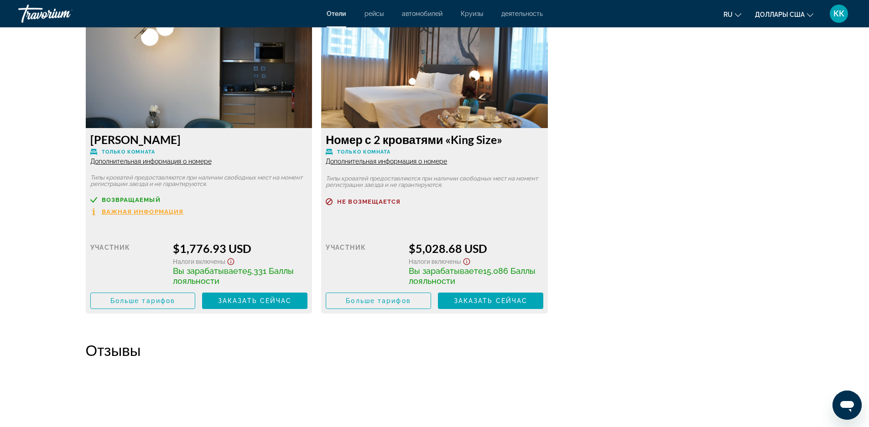
click at [254, 304] on span "Заказать сейчас" at bounding box center [255, 300] width 74 height 7
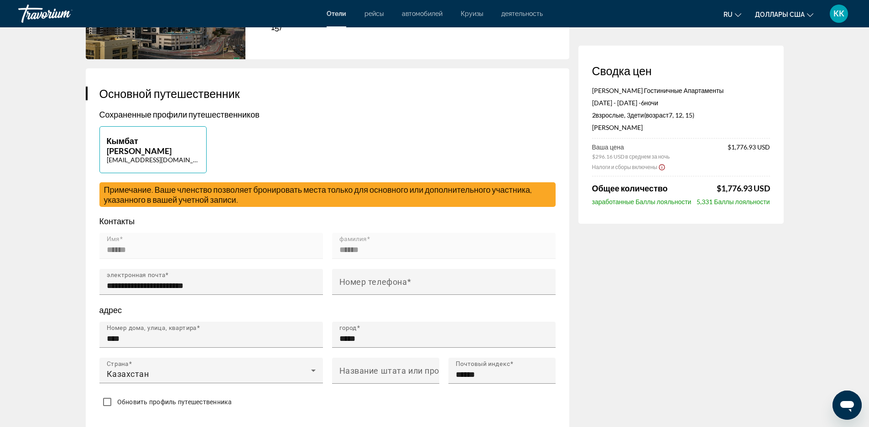
scroll to position [182, 0]
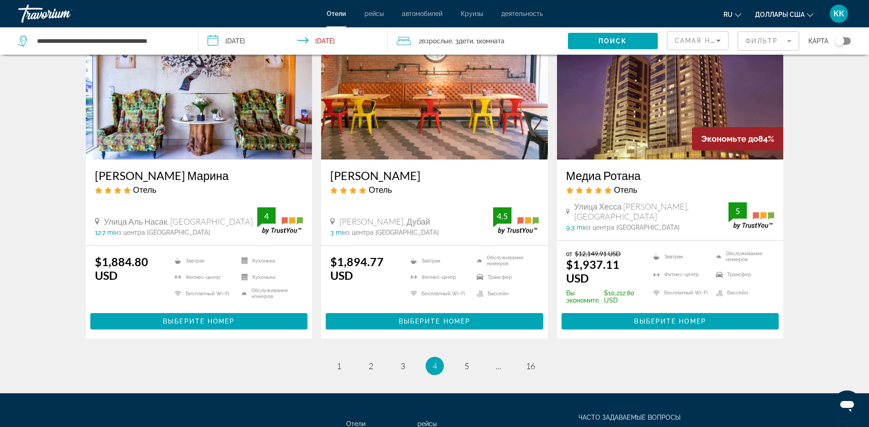
scroll to position [1186, 0]
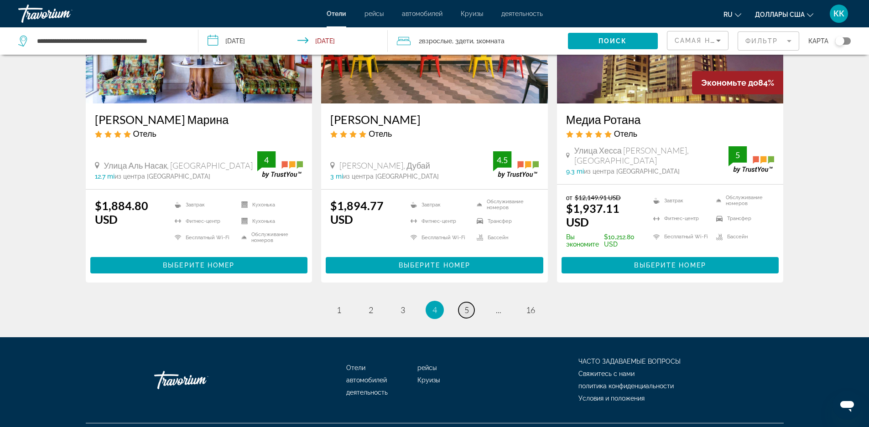
click at [462, 302] on link "страница 5" at bounding box center [466, 310] width 16 height 16
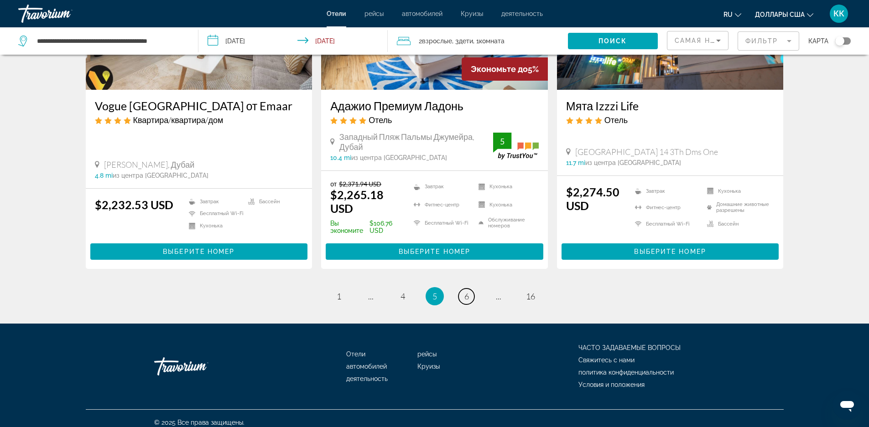
scroll to position [1219, 0]
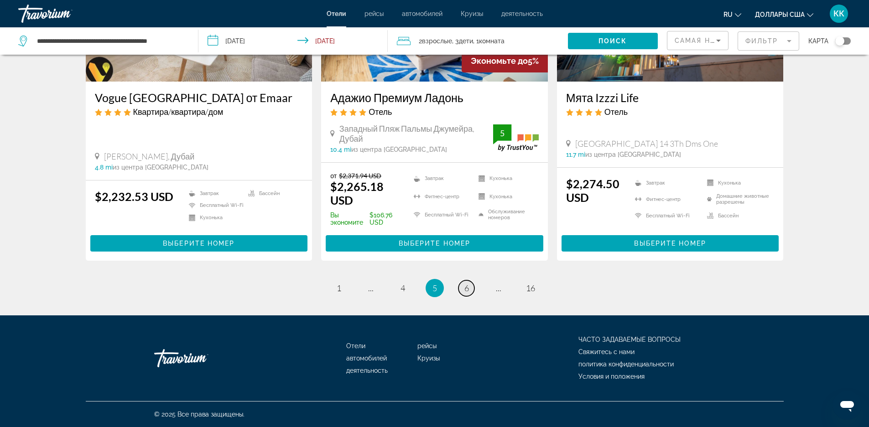
click at [468, 290] on span "6" at bounding box center [466, 288] width 5 height 10
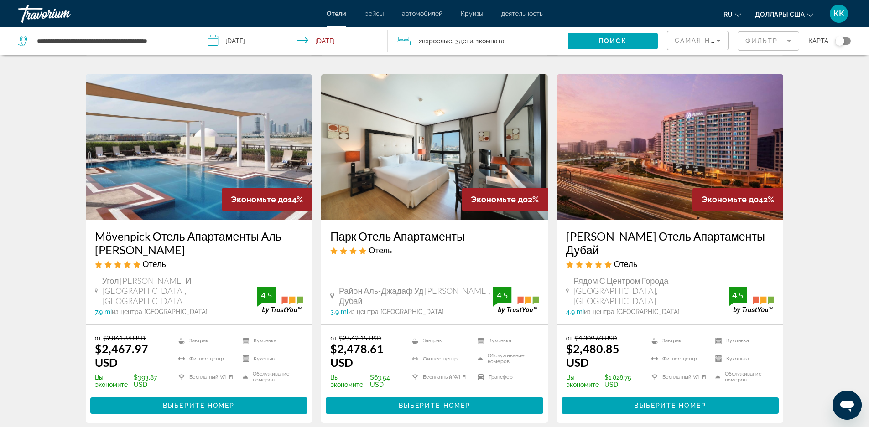
scroll to position [1207, 0]
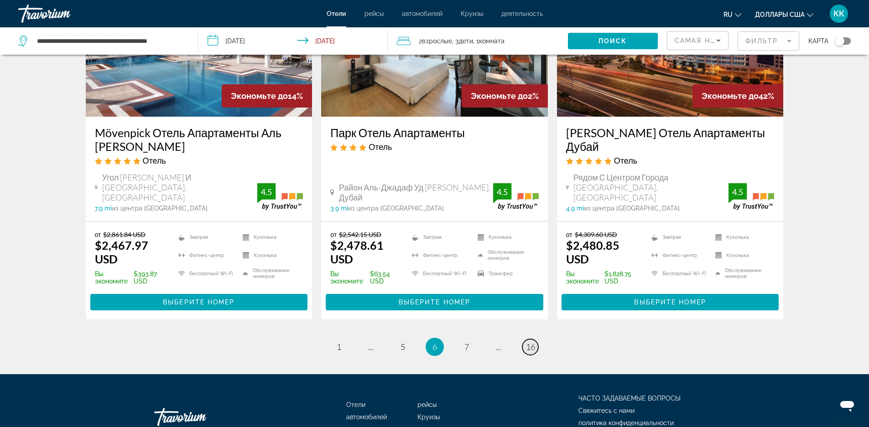
click at [533, 342] on span "16" at bounding box center [530, 347] width 9 height 10
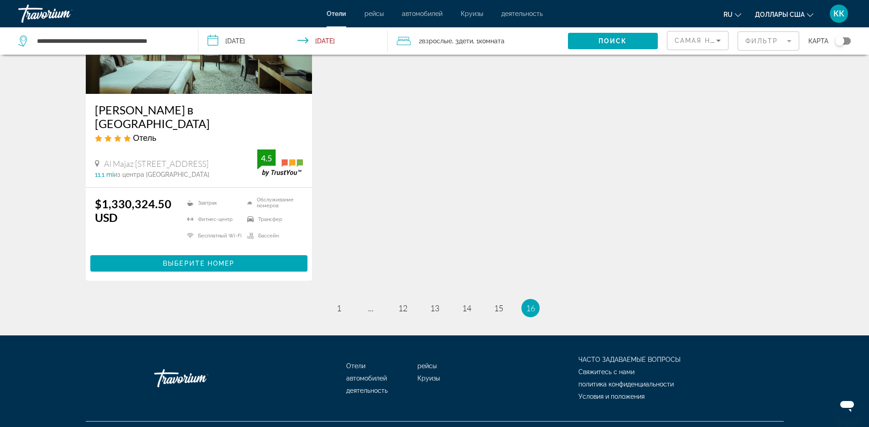
scroll to position [487, 0]
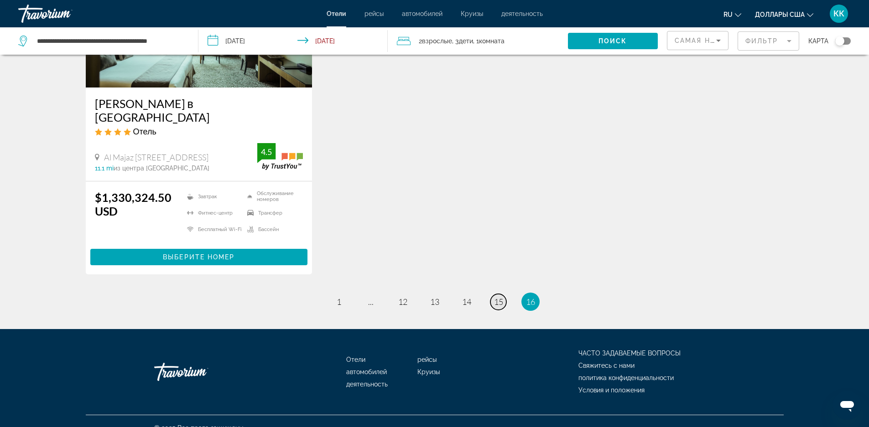
click at [502, 297] on span "15" at bounding box center [498, 302] width 9 height 10
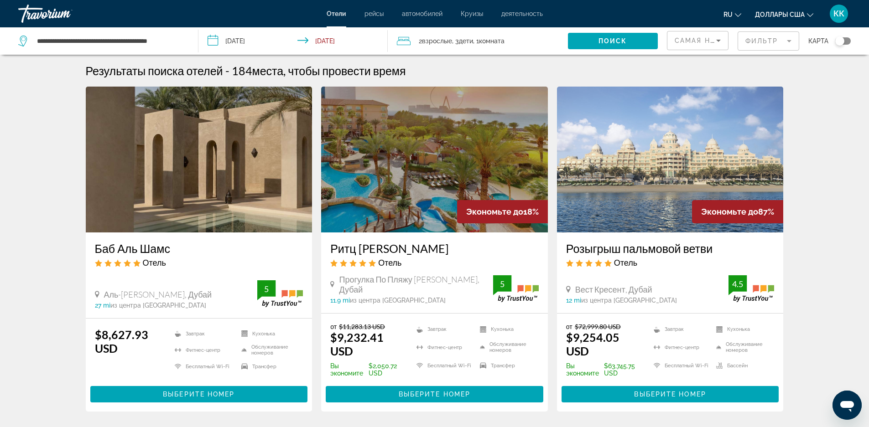
click at [702, 48] on div "Самая низкая цена" at bounding box center [698, 44] width 46 height 26
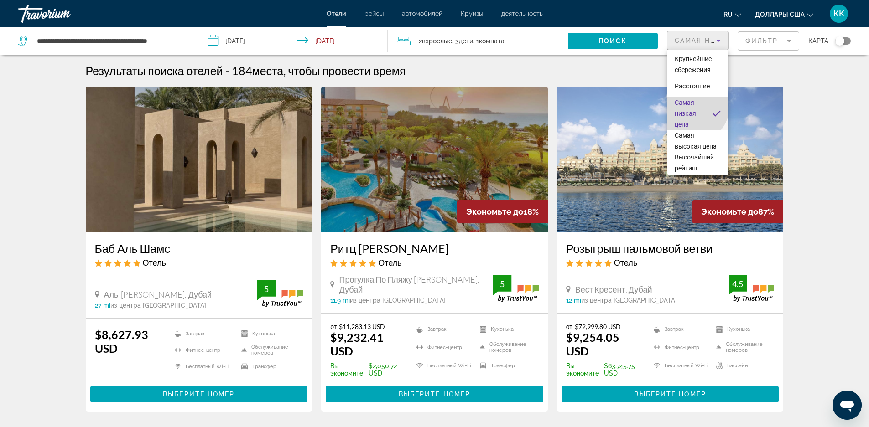
click at [690, 105] on span "Самая низкая цена" at bounding box center [685, 113] width 21 height 29
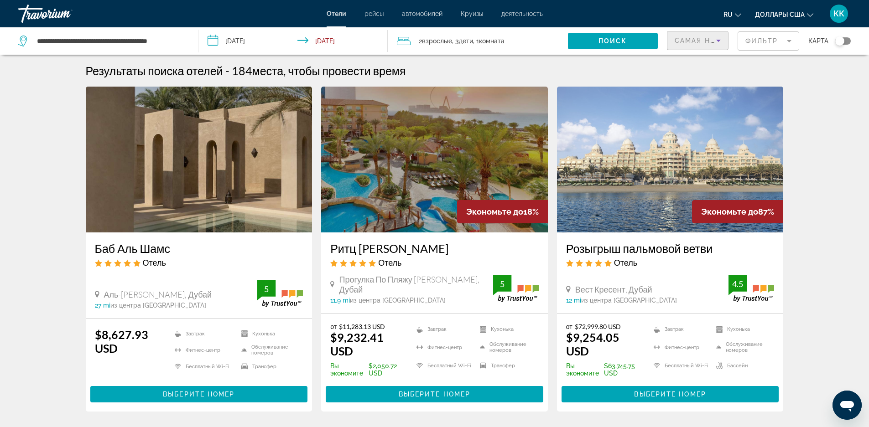
click at [754, 43] on mat-form-field "Фильтр" at bounding box center [769, 40] width 62 height 19
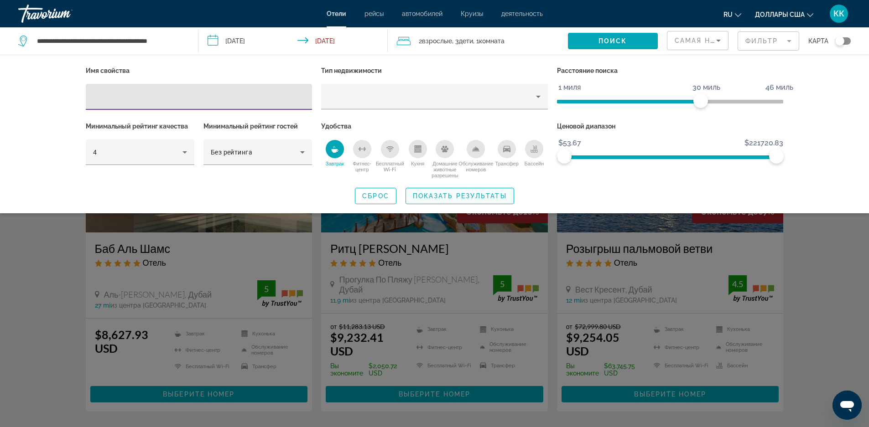
click at [443, 198] on span "Показать результаты" at bounding box center [460, 195] width 94 height 7
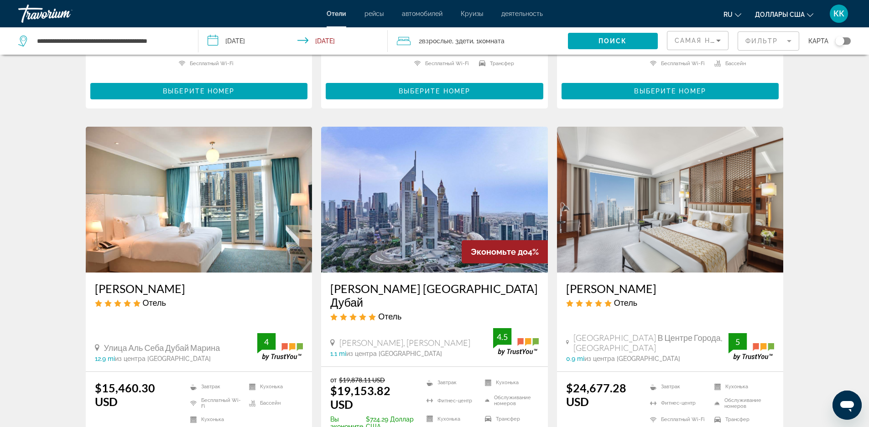
scroll to position [1184, 0]
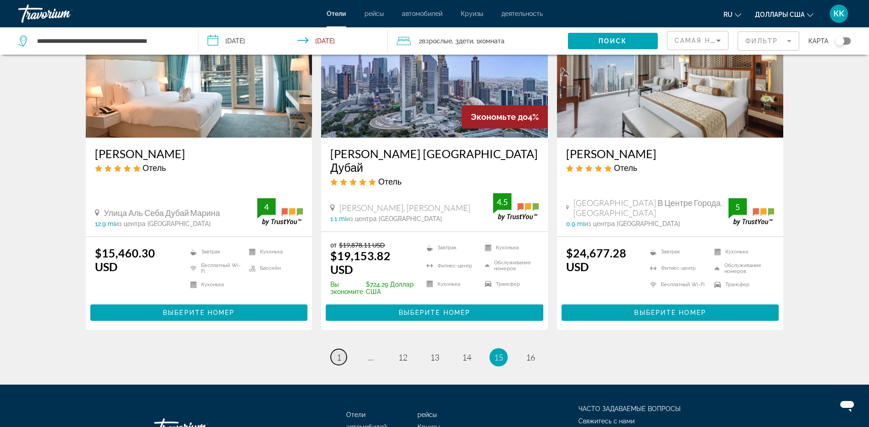
click at [333, 349] on link "страница 1" at bounding box center [339, 357] width 16 height 16
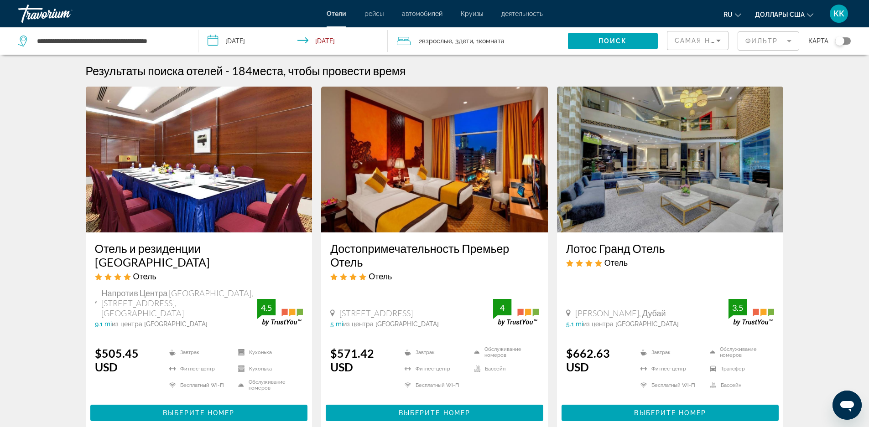
click at [672, 269] on div "Лотос Гранд Отель Отель" at bounding box center [670, 258] width 208 height 33
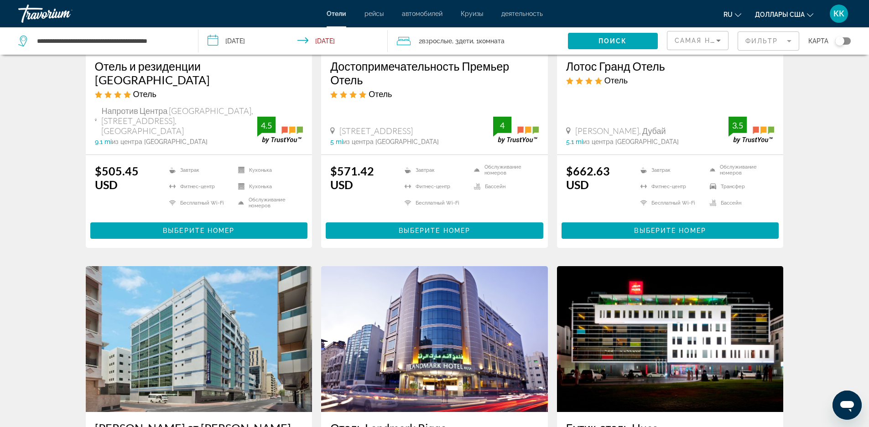
scroll to position [228, 0]
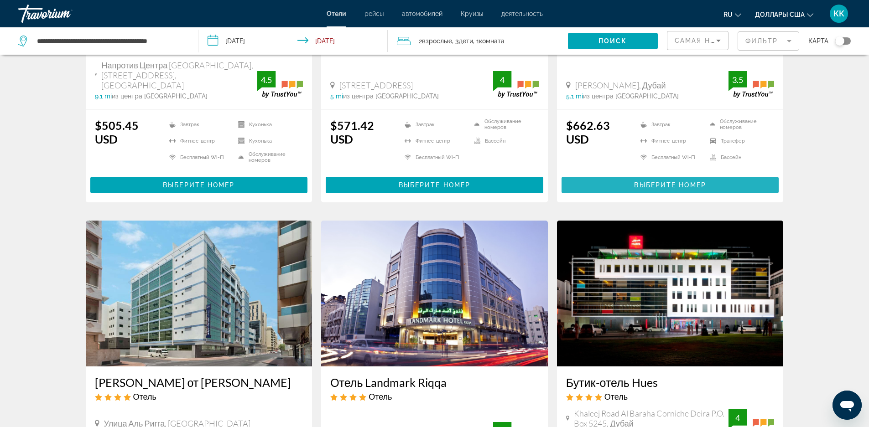
click at [662, 182] on span "Выберите номер" at bounding box center [670, 185] width 72 height 7
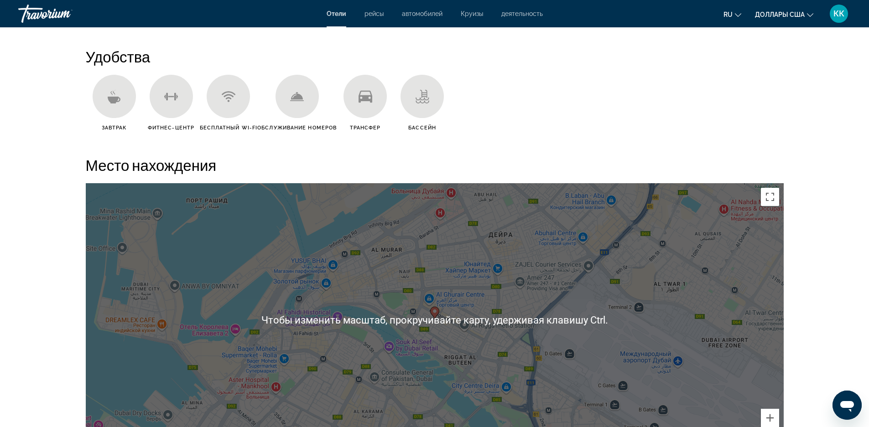
scroll to position [730, 0]
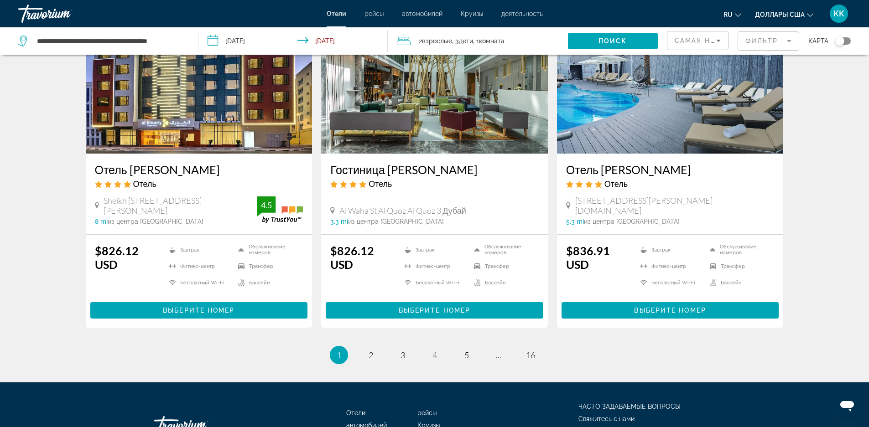
scroll to position [1140, 0]
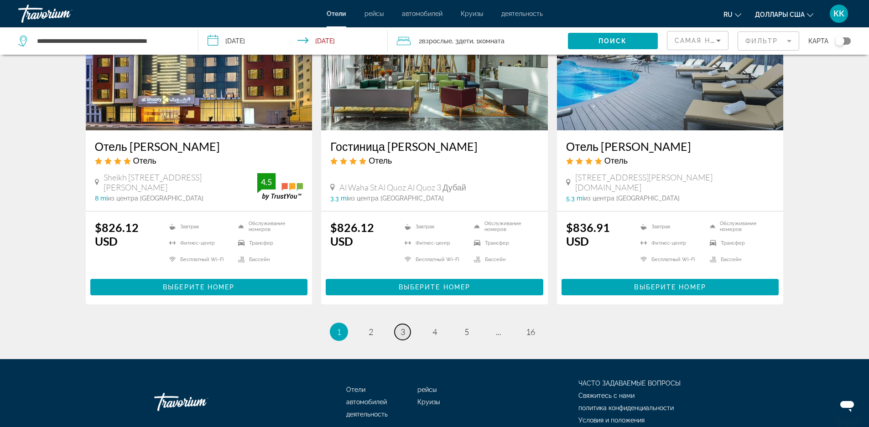
click at [405, 327] on span "3" at bounding box center [403, 332] width 5 height 10
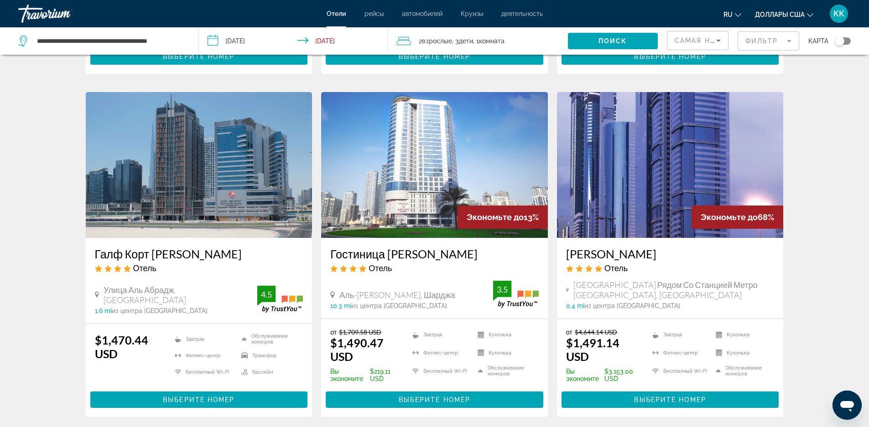
scroll to position [365, 0]
